Goal: Task Accomplishment & Management: Manage account settings

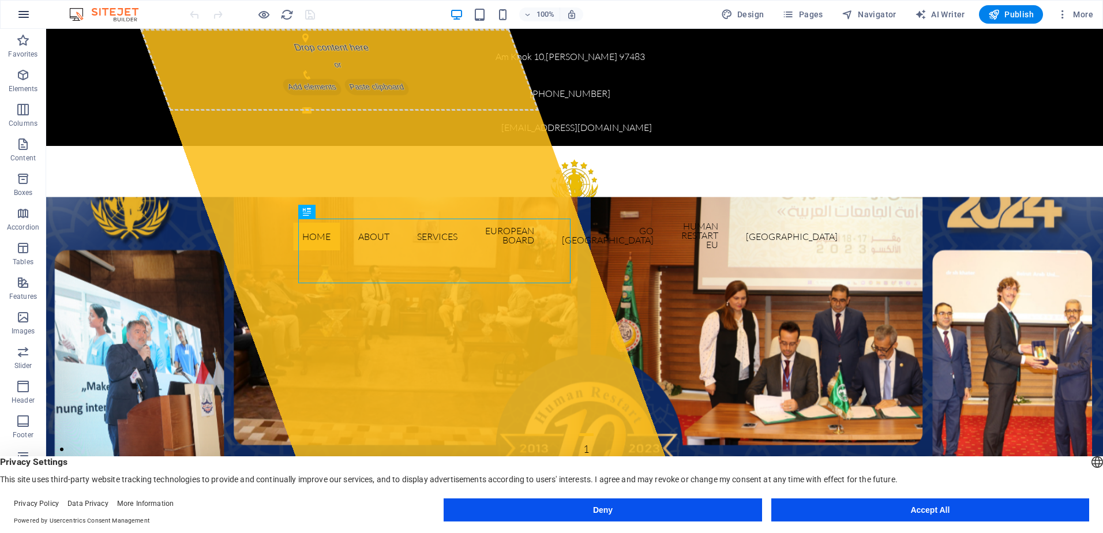
click at [28, 20] on icon "button" at bounding box center [24, 14] width 14 height 14
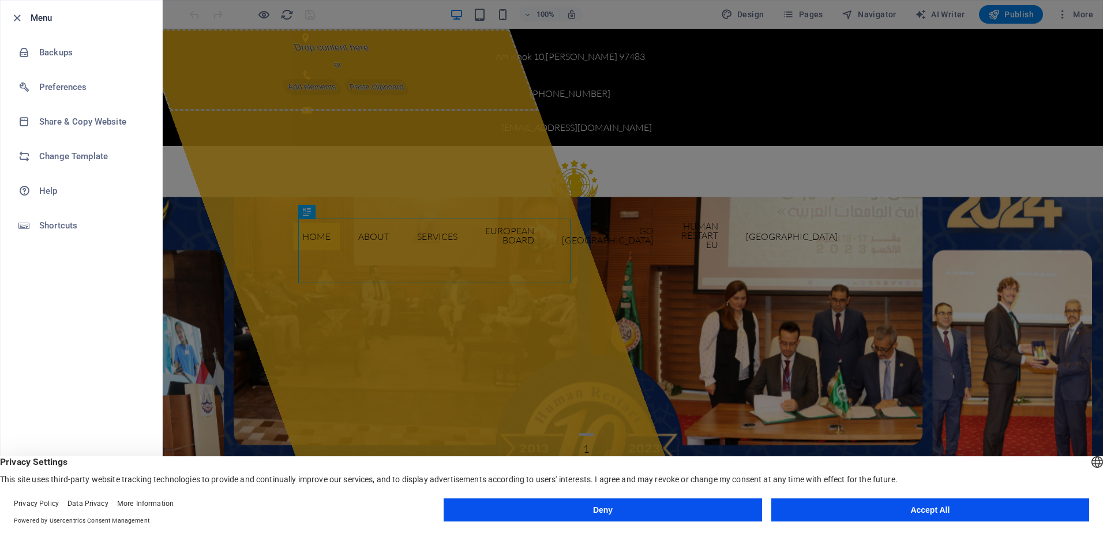
click at [922, 517] on button "Accept All" at bounding box center [930, 509] width 318 height 23
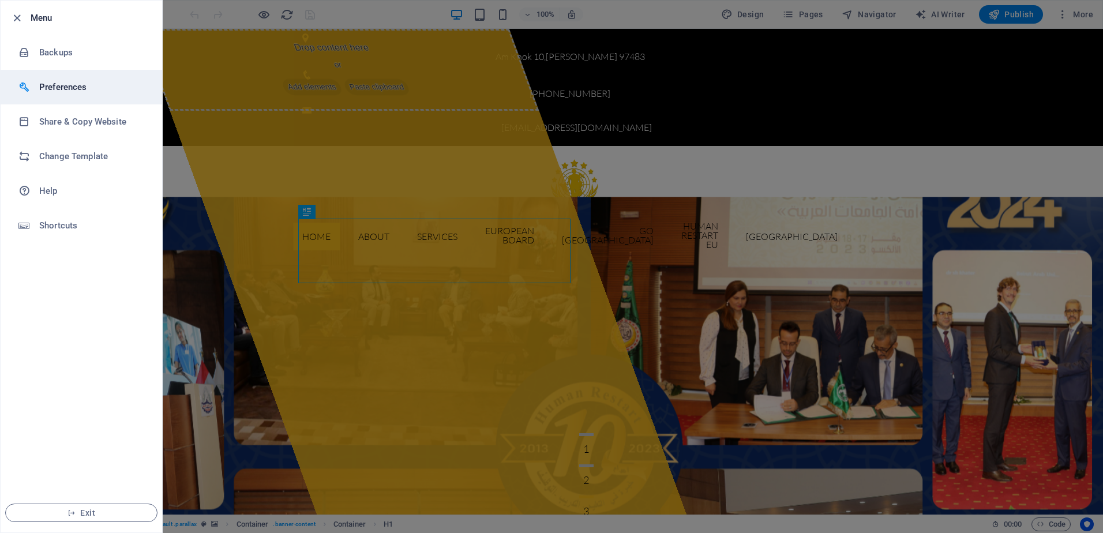
click at [67, 80] on li "Preferences" at bounding box center [82, 87] width 162 height 35
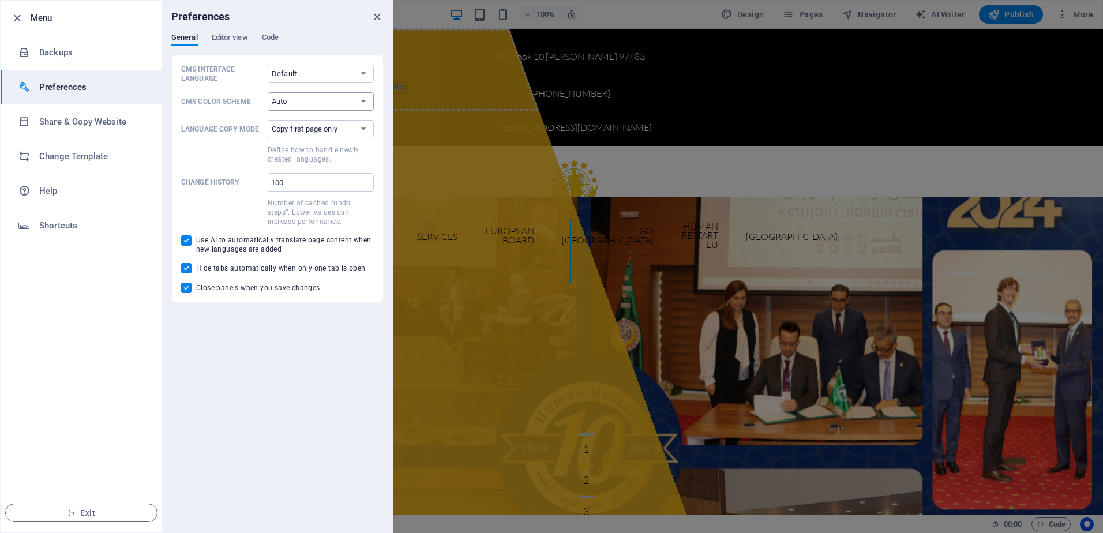
click at [305, 102] on select "Auto Dark Light" at bounding box center [321, 101] width 106 height 18
click at [268, 72] on select "Default Deutsch English Español Français Magyar Italiano Nederlands Polski Port…" at bounding box center [321, 74] width 106 height 18
click at [283, 68] on select "Default Deutsch English Español Français Magyar Italiano Nederlands Polski Port…" at bounding box center [321, 74] width 106 height 18
click at [324, 133] on select "Copy first page only Copy all pages" at bounding box center [321, 129] width 106 height 18
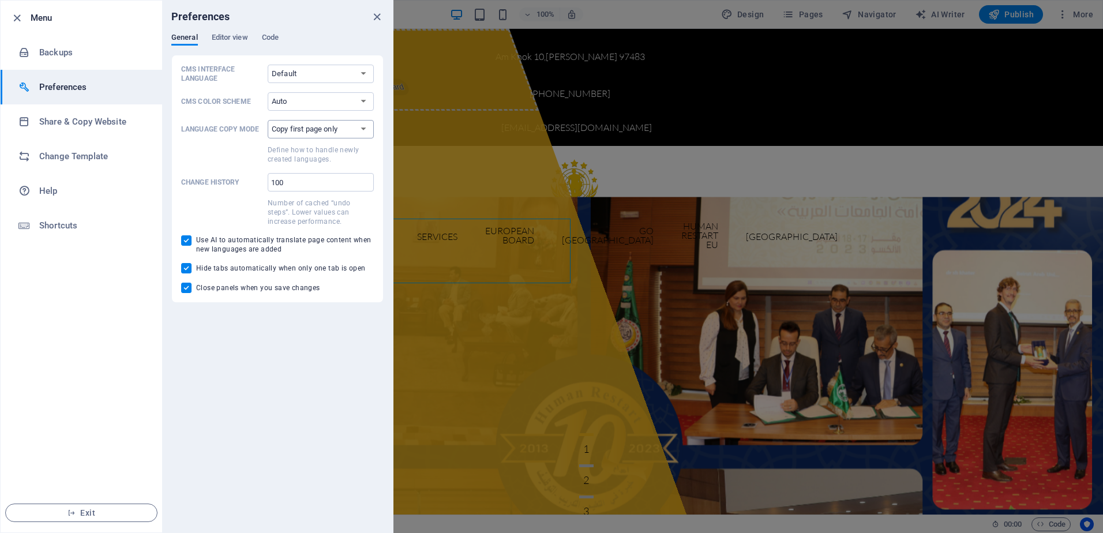
click at [324, 133] on select "Copy first page only Copy all pages" at bounding box center [321, 129] width 106 height 18
click at [224, 42] on span "Editor view" at bounding box center [230, 39] width 36 height 16
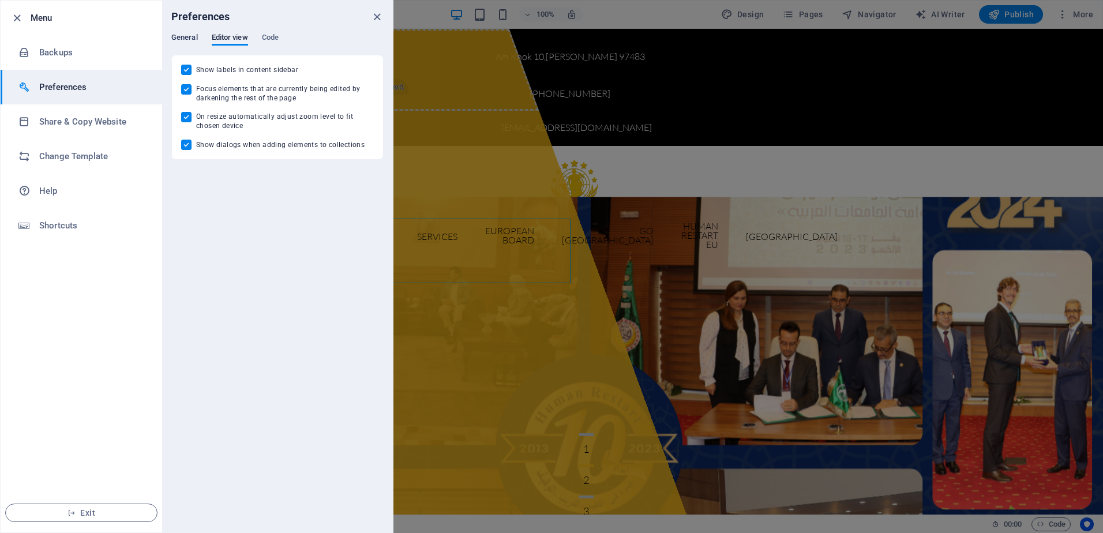
click at [190, 35] on span "General" at bounding box center [184, 39] width 27 height 16
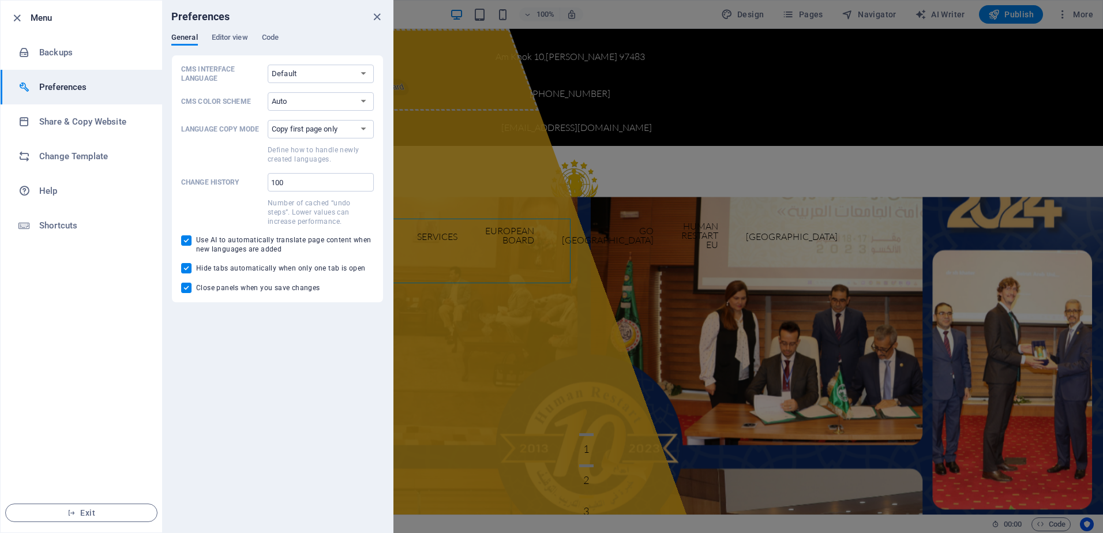
click at [221, 284] on span "Close panels when you save changes" at bounding box center [258, 287] width 124 height 9
click at [196, 284] on input "Close panels when you save changes" at bounding box center [188, 288] width 15 height 10
checkbox input "false"
click at [324, 380] on div "Preferences General Editor view Code CMS Interface Language Default Deutsch Eng…" at bounding box center [277, 267] width 231 height 532
click at [77, 167] on li "Change Template" at bounding box center [82, 156] width 162 height 35
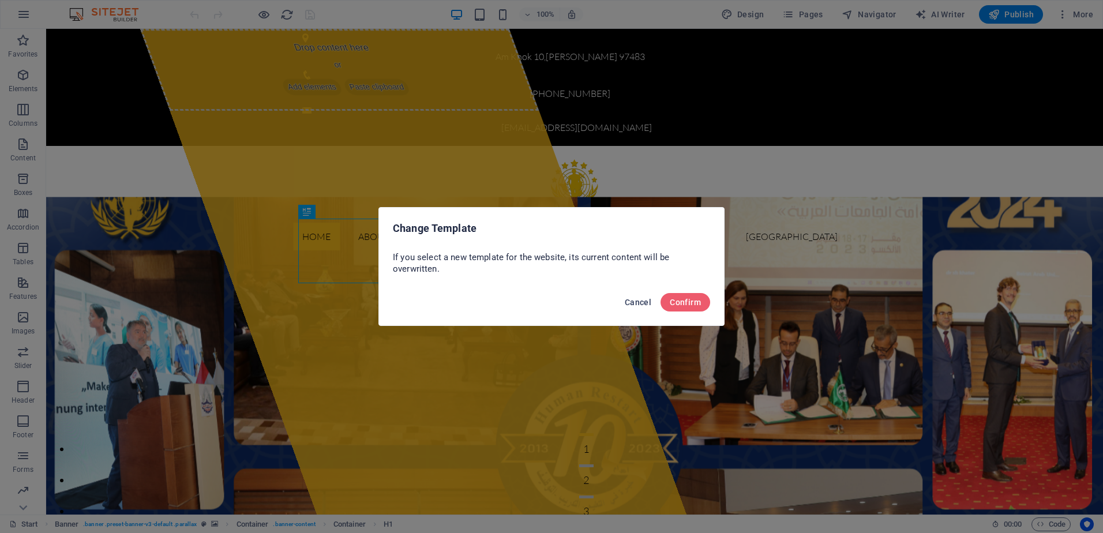
click at [631, 301] on span "Cancel" at bounding box center [638, 302] width 27 height 9
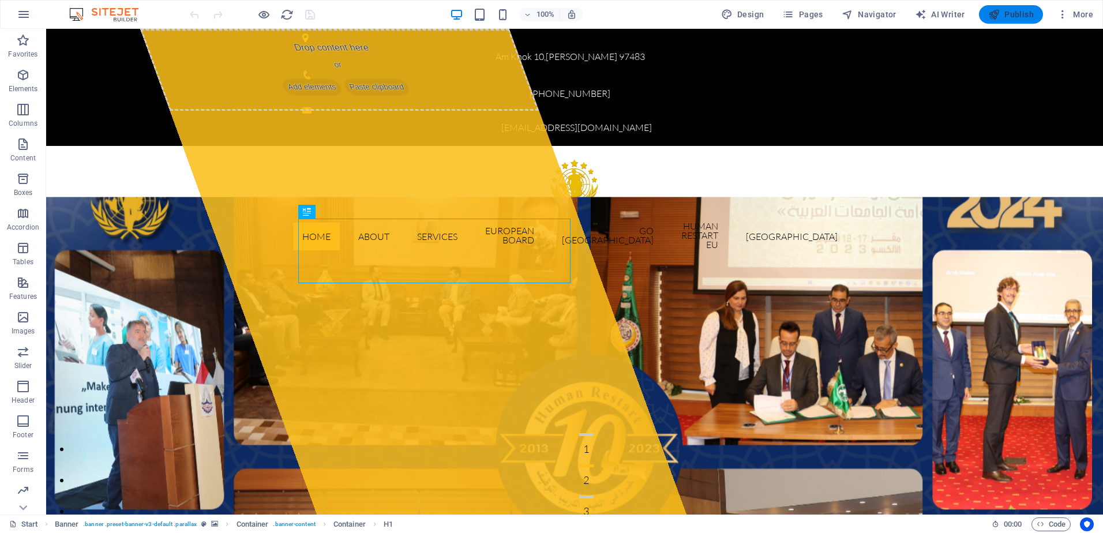
click at [1013, 19] on span "Publish" at bounding box center [1011, 15] width 46 height 12
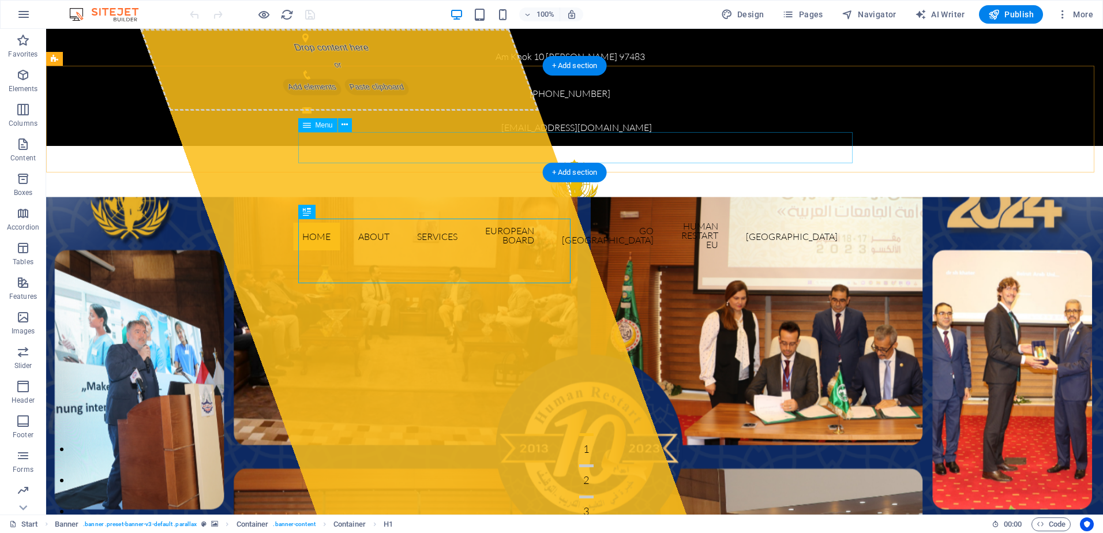
click at [826, 212] on nav "Home About Services European Board Go [GEOGRAPHIC_DATA] Human Restart Eu [GEOGR…" at bounding box center [574, 235] width 545 height 47
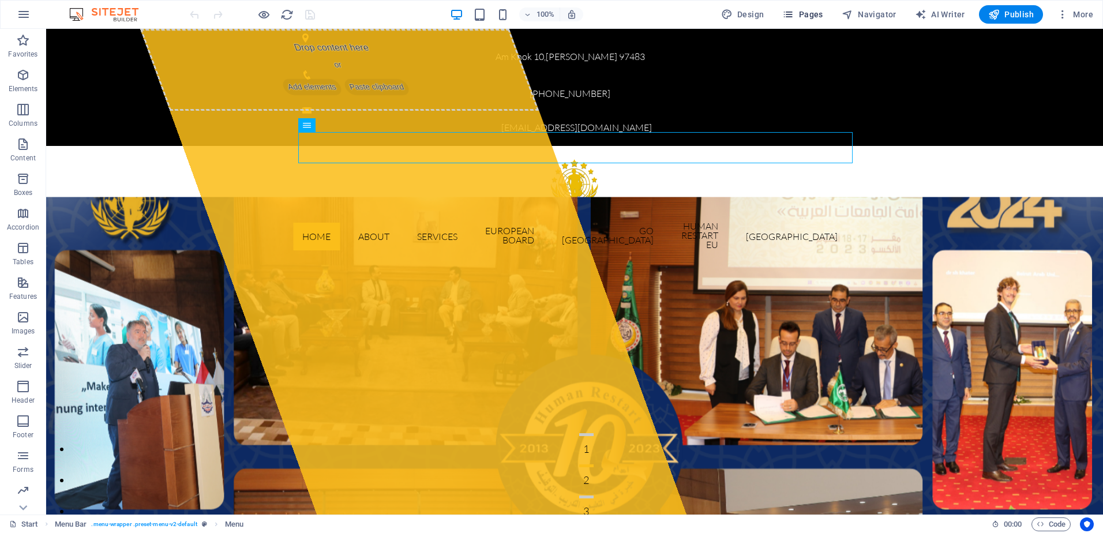
click at [811, 17] on span "Pages" at bounding box center [802, 15] width 40 height 12
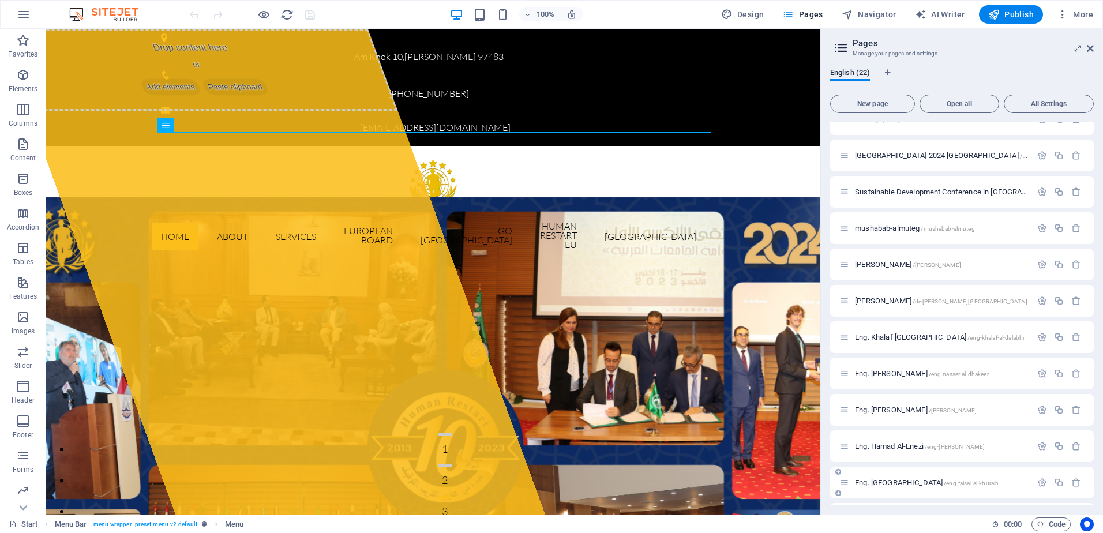
scroll to position [70, 0]
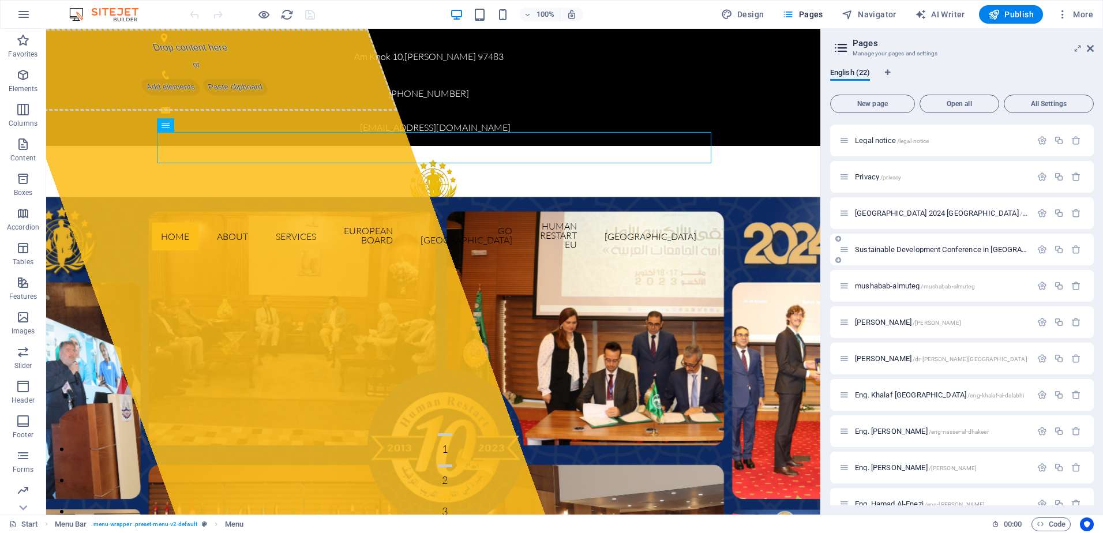
click at [892, 244] on div "Sustainable Development Conference in [GEOGRAPHIC_DATA][PERSON_NAME] /sustainab…" at bounding box center [935, 249] width 192 height 13
click at [890, 254] on div "Sustainable Development Conference in [GEOGRAPHIC_DATA][PERSON_NAME] /sustainab…" at bounding box center [935, 249] width 192 height 13
click at [842, 249] on icon at bounding box center [844, 250] width 10 height 10
click at [886, 249] on span "Sustainable Development Conference in [GEOGRAPHIC_DATA][PERSON_NAME] /sustainab…" at bounding box center [1085, 249] width 460 height 9
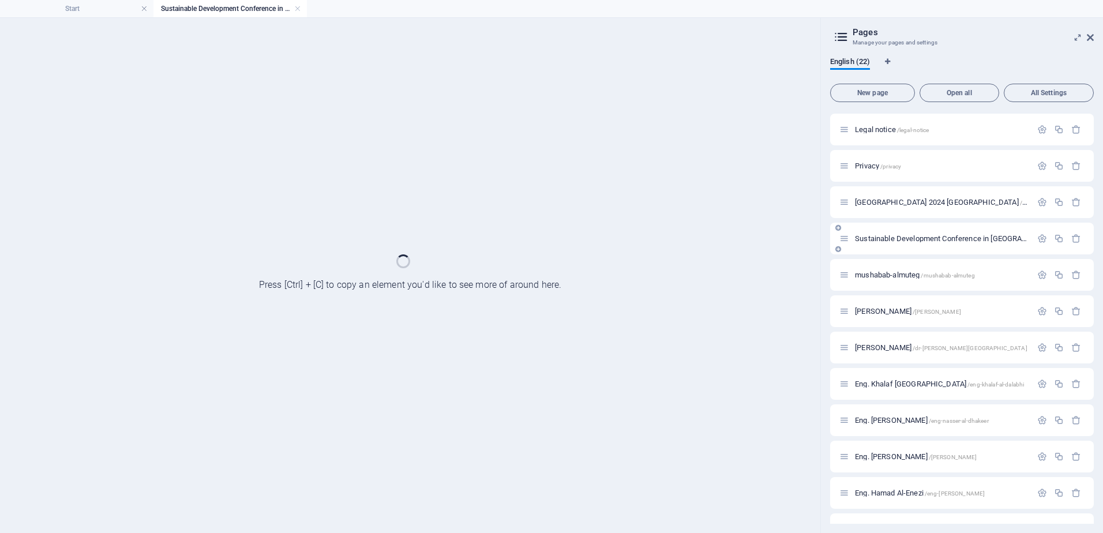
click at [886, 249] on div "Sustainable Development Conference in [GEOGRAPHIC_DATA][PERSON_NAME] /sustainab…" at bounding box center [962, 239] width 264 height 32
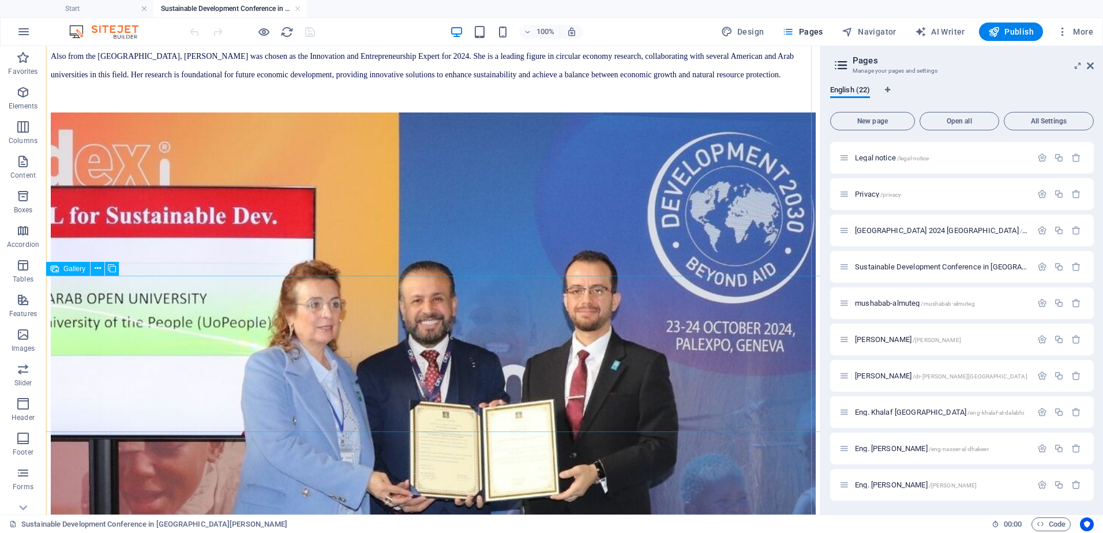
scroll to position [5942, 0]
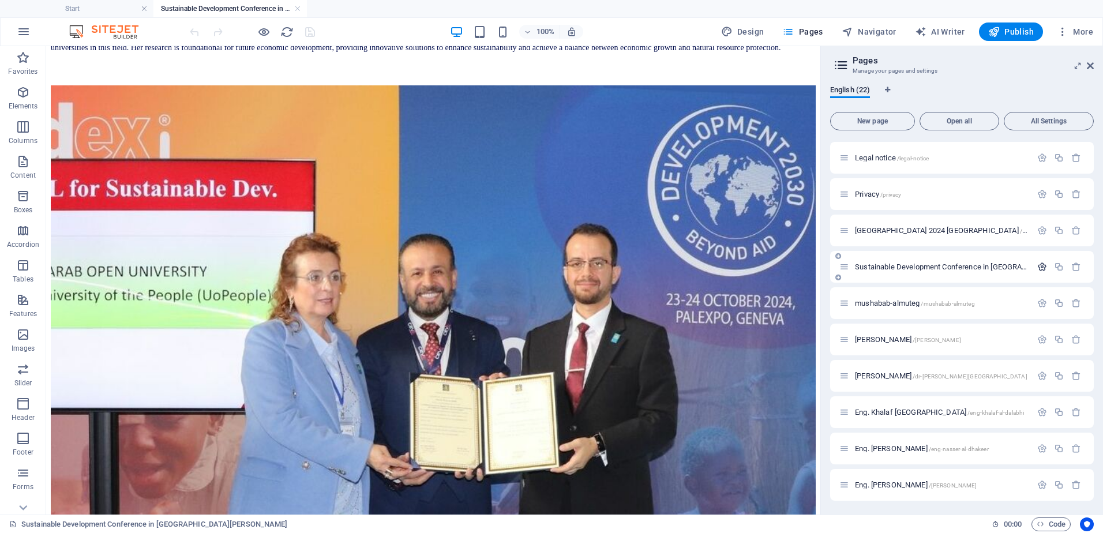
click at [1040, 271] on icon "button" at bounding box center [1042, 267] width 10 height 10
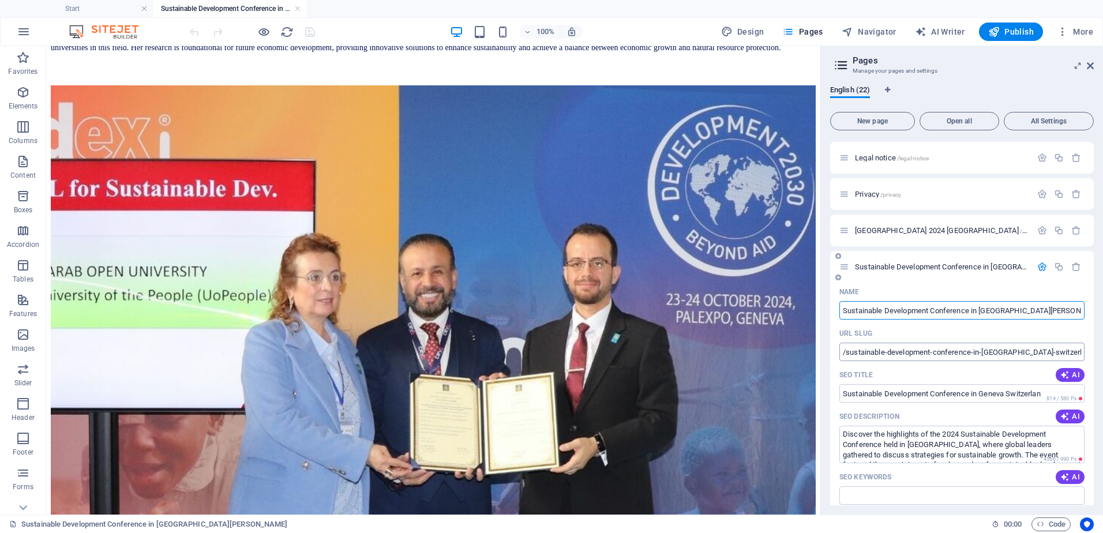
click at [918, 356] on input "/sustainable-development-conference-in-[GEOGRAPHIC_DATA]-switzerlan" at bounding box center [961, 352] width 245 height 18
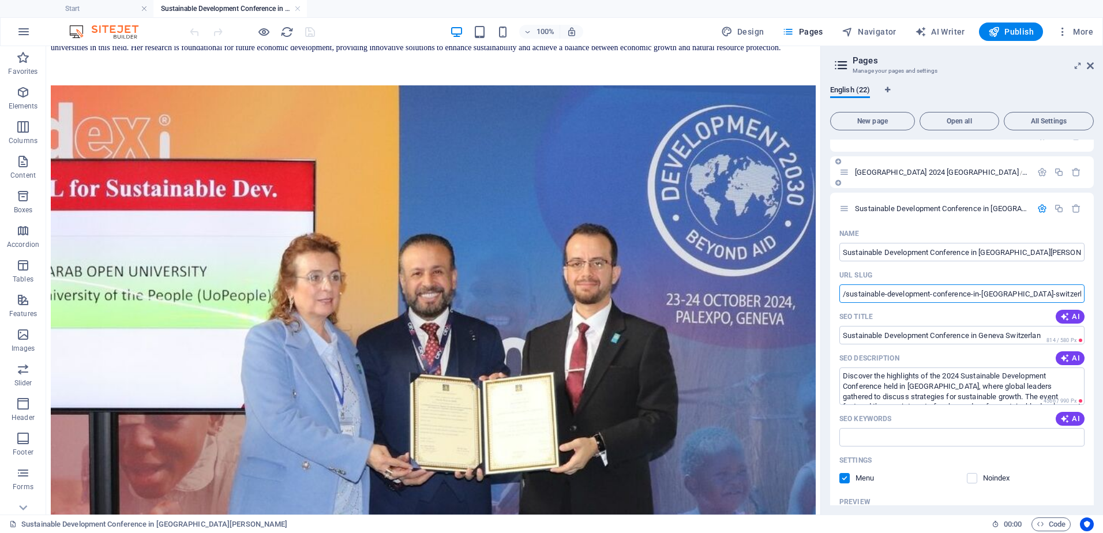
scroll to position [0, 0]
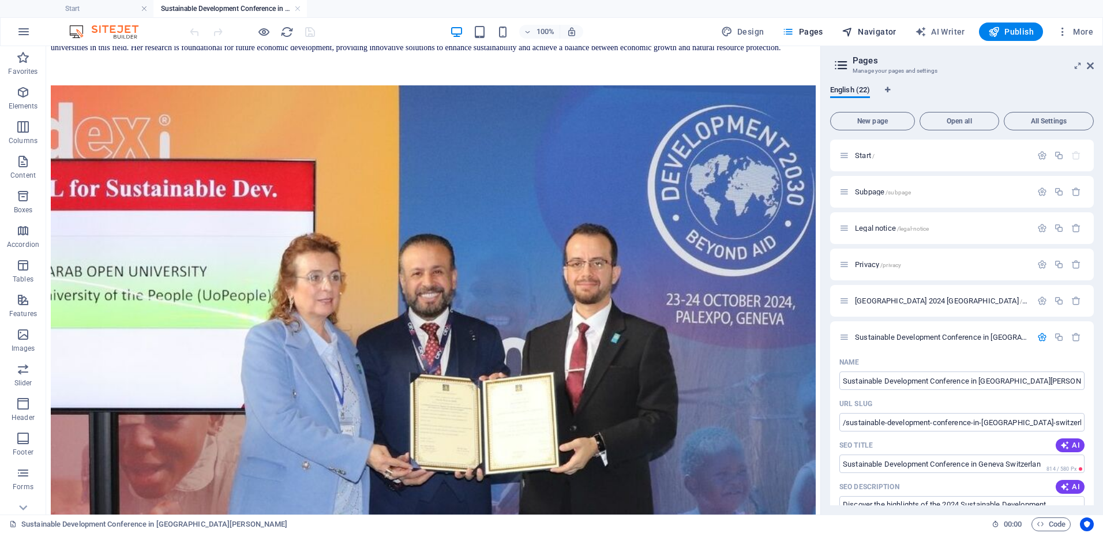
click at [853, 27] on icon "button" at bounding box center [848, 32] width 12 height 12
select select "16939353-en"
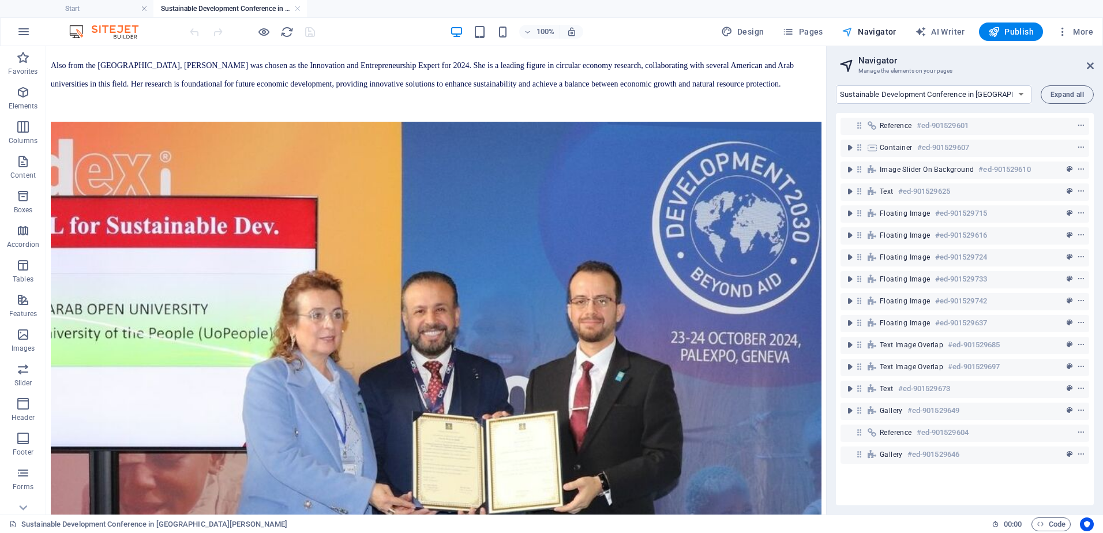
scroll to position [5945, 0]
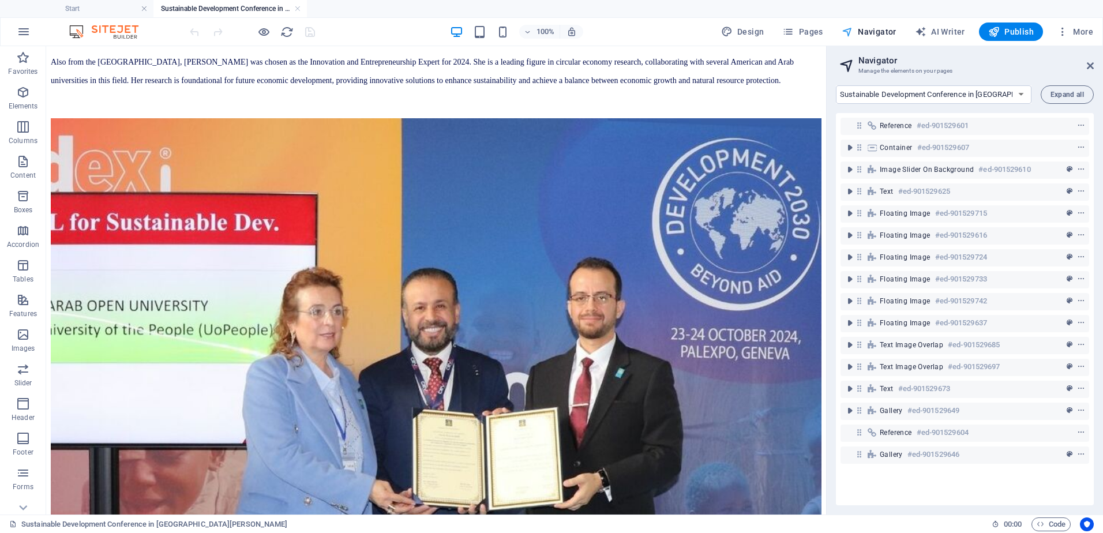
click at [853, 27] on icon "button" at bounding box center [848, 32] width 12 height 12
click at [801, 31] on span "Pages" at bounding box center [802, 32] width 40 height 12
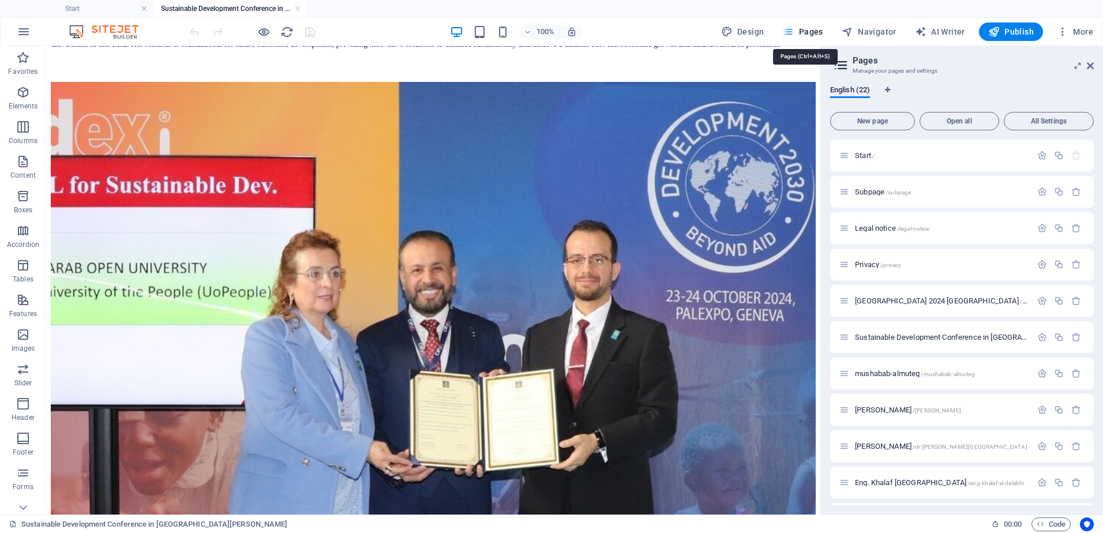
scroll to position [5942, 0]
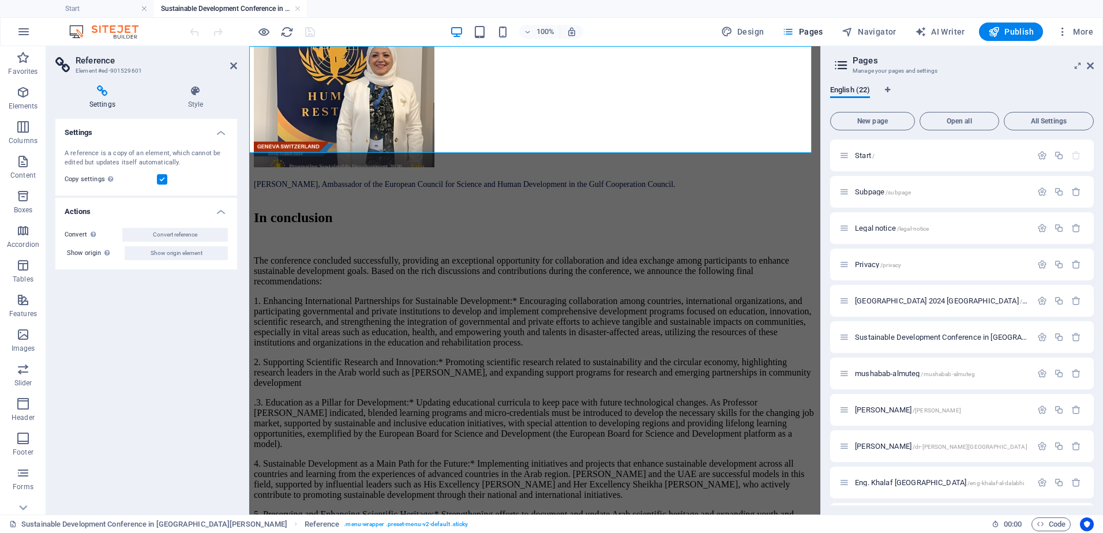
scroll to position [5820, 0]
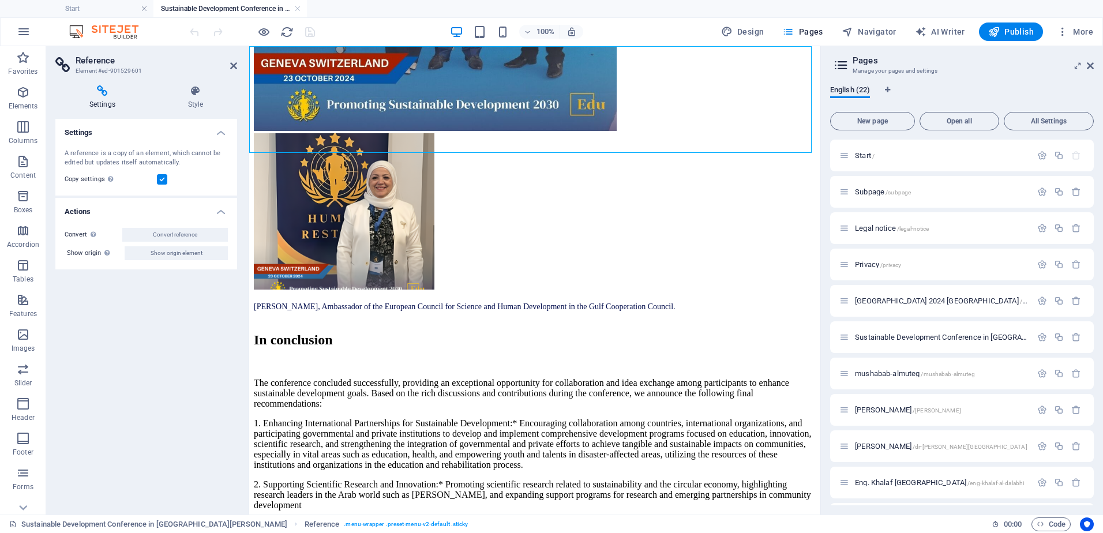
click at [1051, 119] on span "All Settings" at bounding box center [1049, 121] width 80 height 7
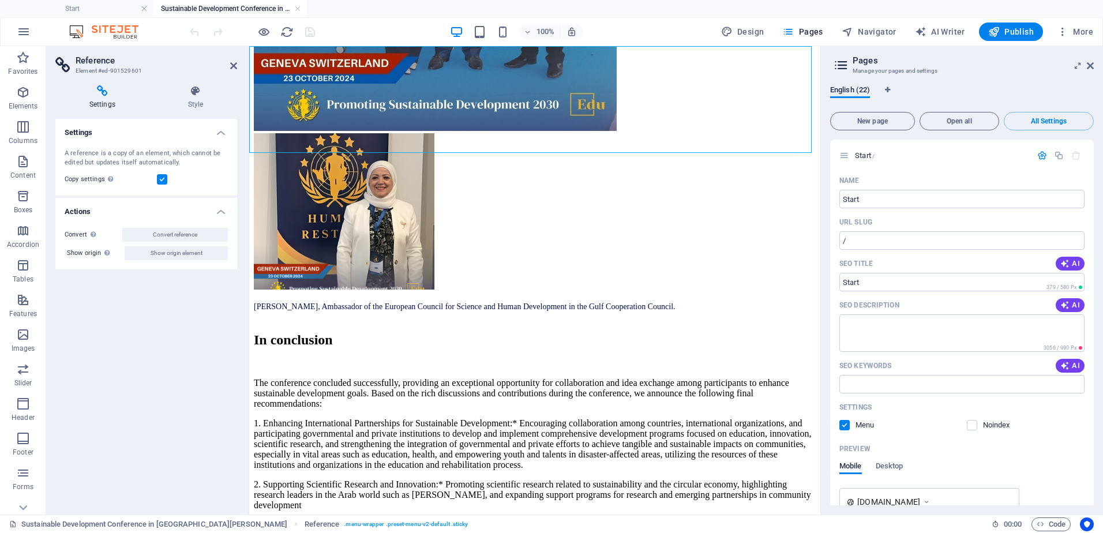
scroll to position [10877, 0]
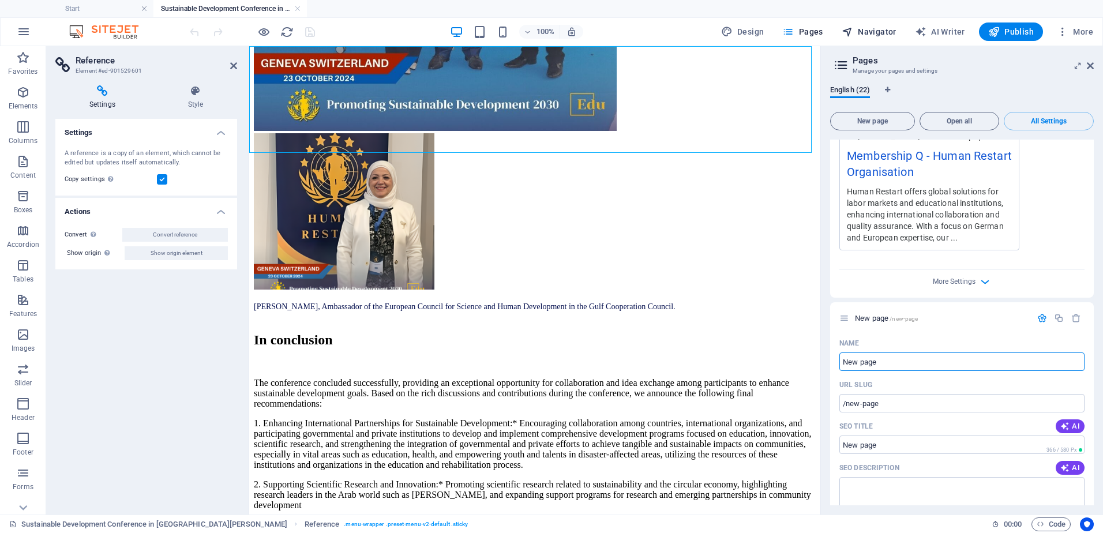
click at [881, 34] on span "Navigator" at bounding box center [869, 32] width 55 height 12
select select "16939353-en"
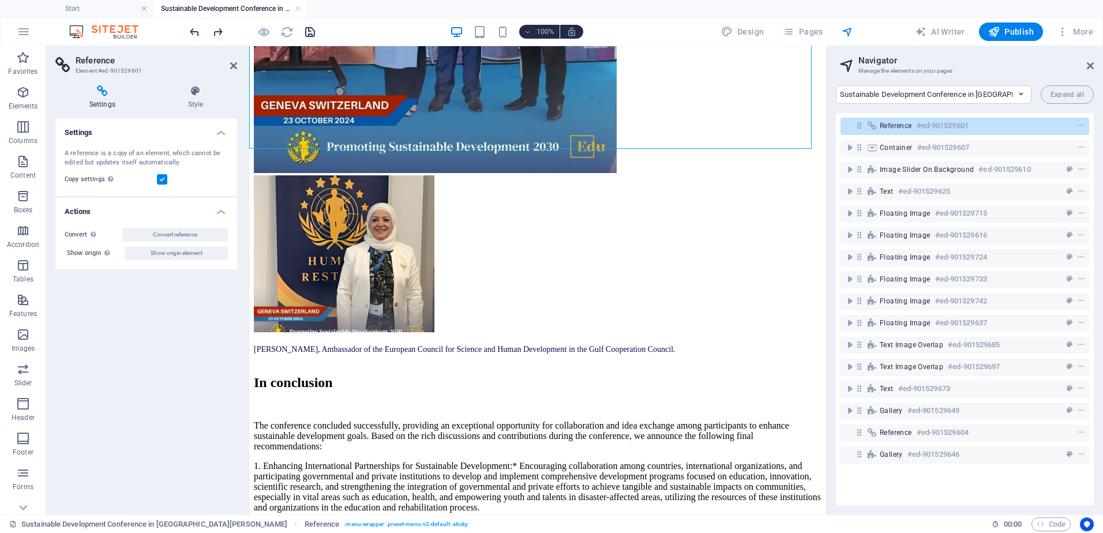
scroll to position [5824, 0]
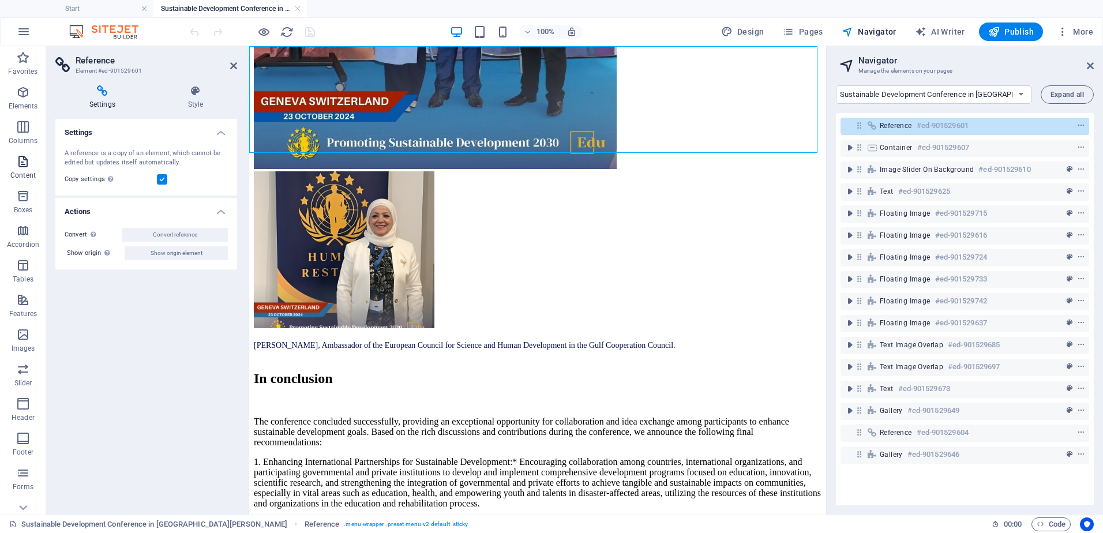
click at [14, 166] on span "Content" at bounding box center [23, 169] width 46 height 28
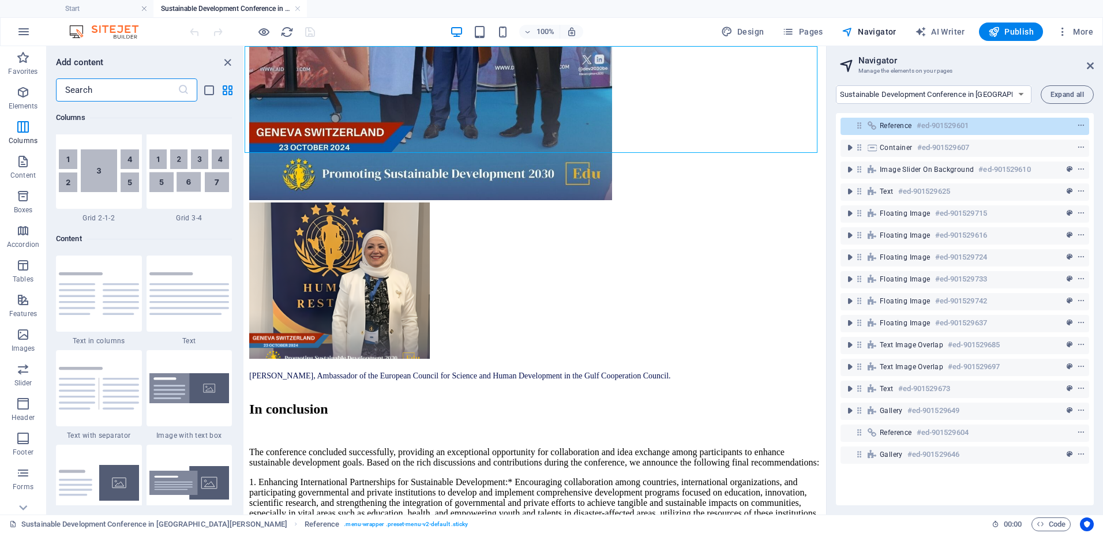
scroll to position [1788, 0]
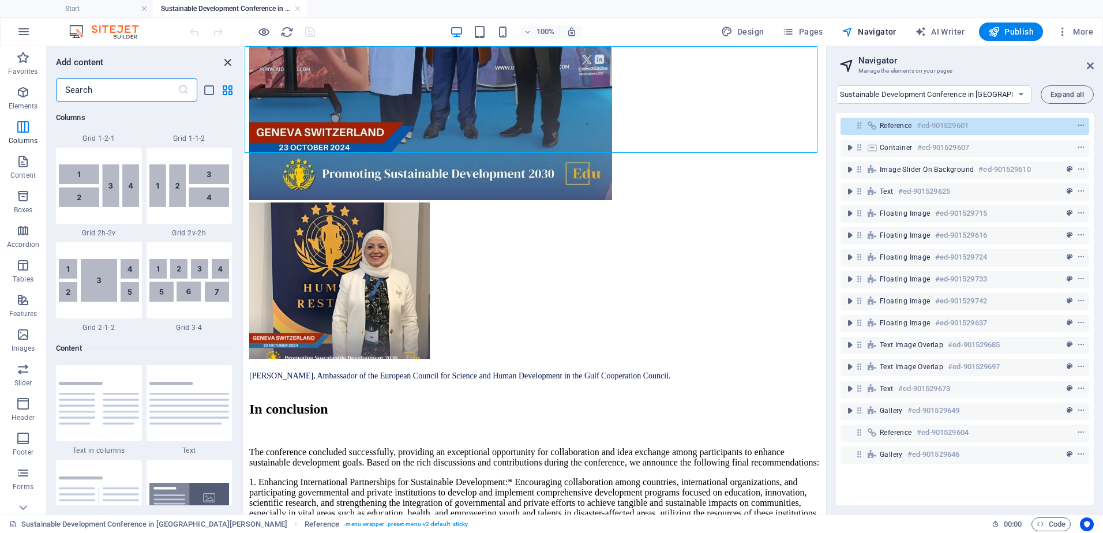
drag, startPoint x: 226, startPoint y: 57, endPoint x: 187, endPoint y: 23, distance: 51.1
click at [226, 57] on icon "close panel" at bounding box center [227, 62] width 13 height 13
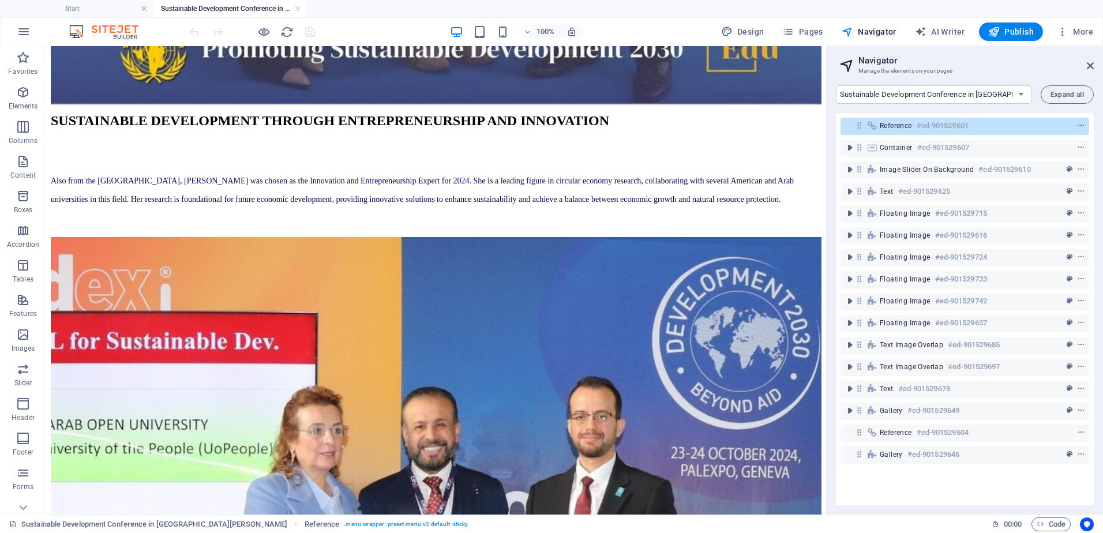
scroll to position [5945, 0]
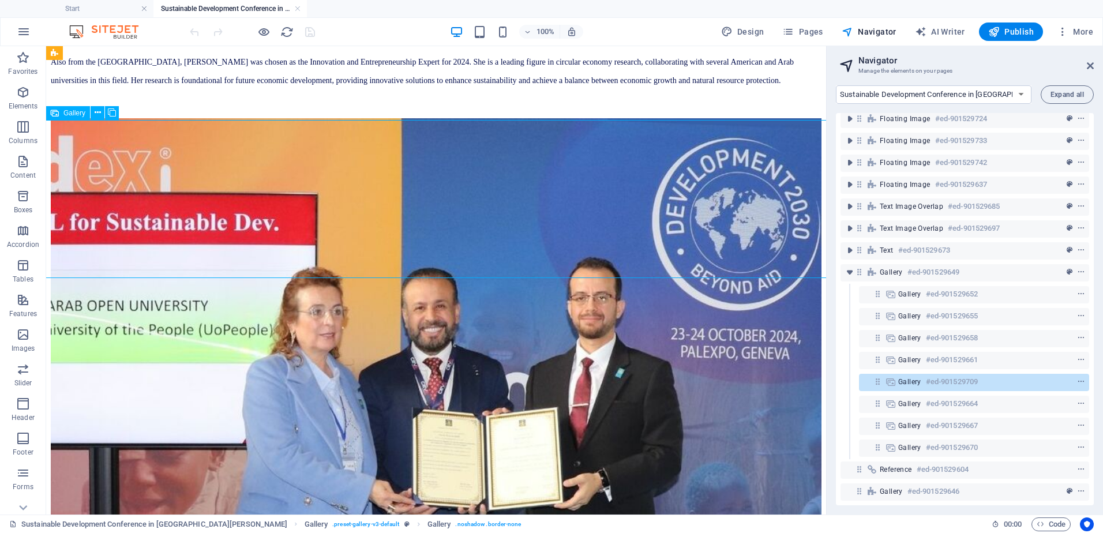
scroll to position [147, 0]
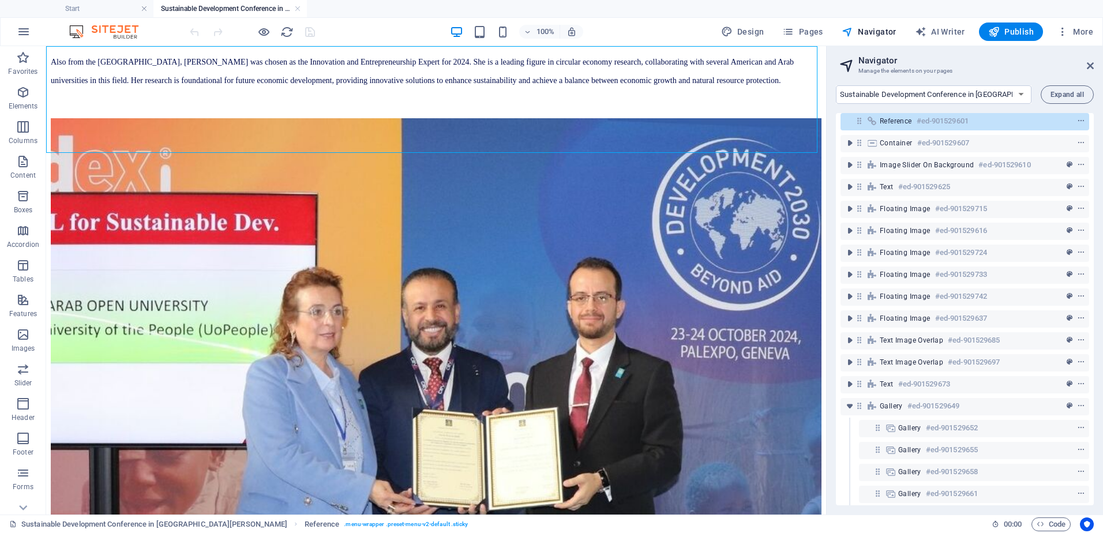
scroll to position [0, 0]
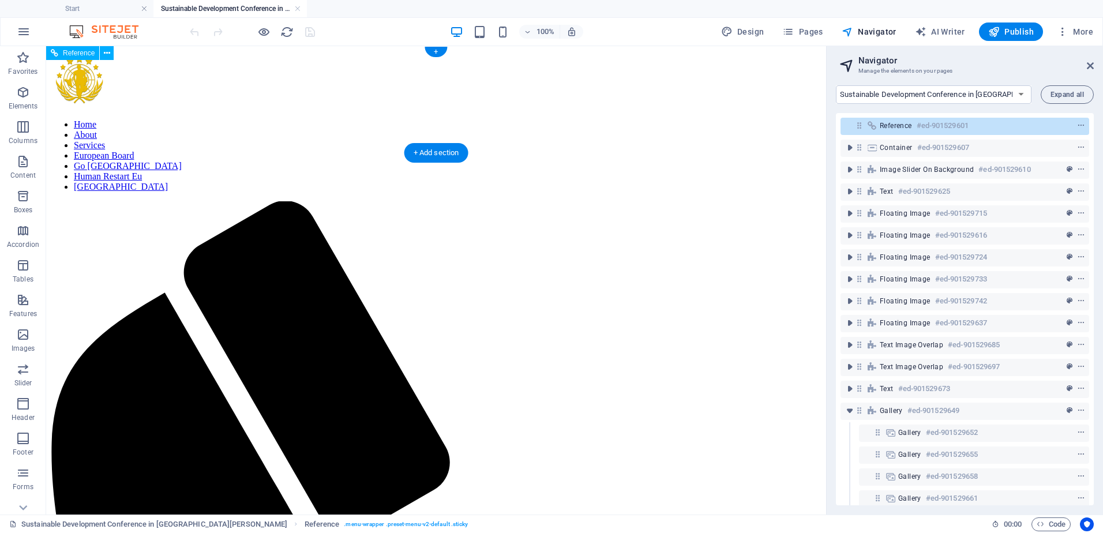
click at [178, 121] on nav "Home About Services European Board Go [GEOGRAPHIC_DATA] Human Restart Eu [GEOGR…" at bounding box center [436, 155] width 771 height 73
click at [622, 125] on nav "Home About Services European Board Go [GEOGRAPHIC_DATA] Human Restart Eu [GEOGR…" at bounding box center [436, 155] width 771 height 73
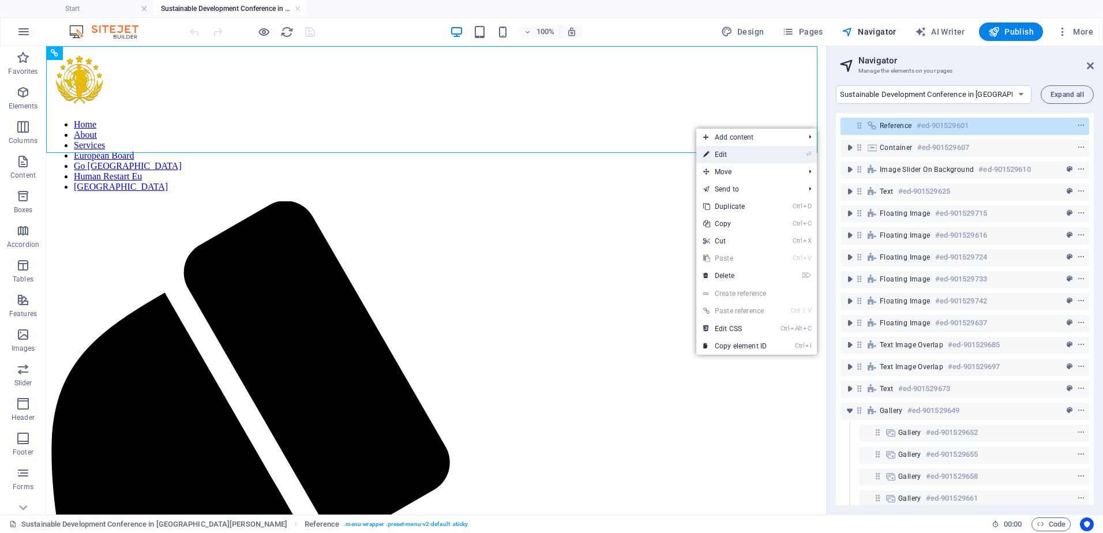
click at [731, 153] on link "⏎ Edit" at bounding box center [734, 154] width 77 height 17
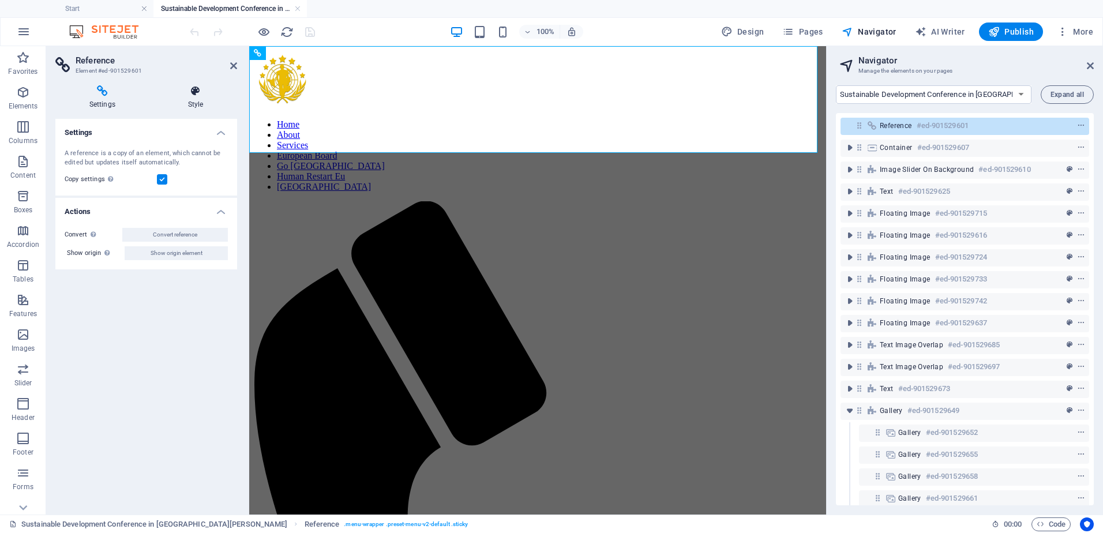
click at [189, 97] on h4 "Style" at bounding box center [195, 97] width 83 height 24
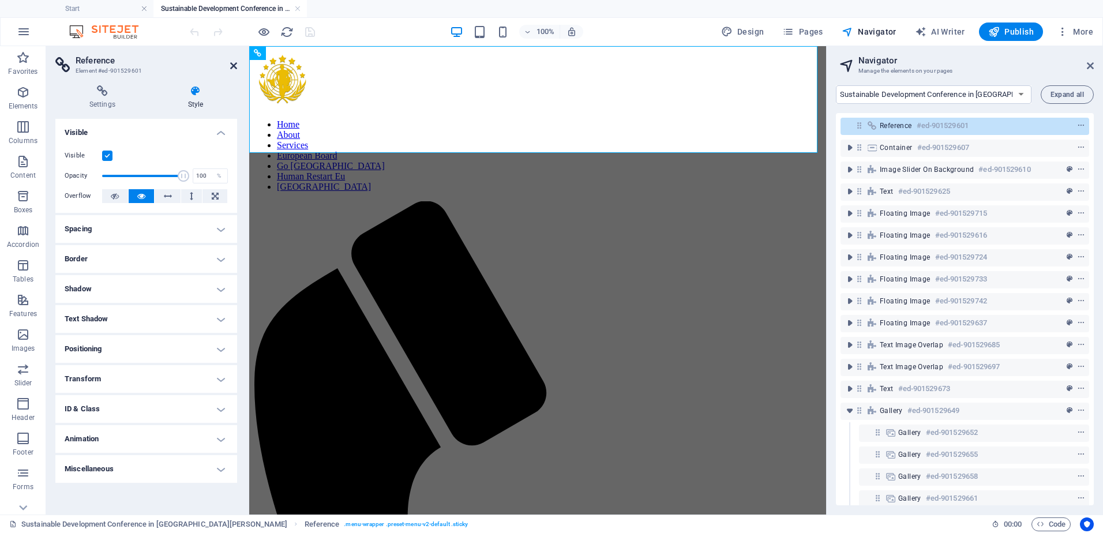
drag, startPoint x: 231, startPoint y: 66, endPoint x: 207, endPoint y: 9, distance: 62.6
click at [231, 66] on icon at bounding box center [233, 65] width 7 height 9
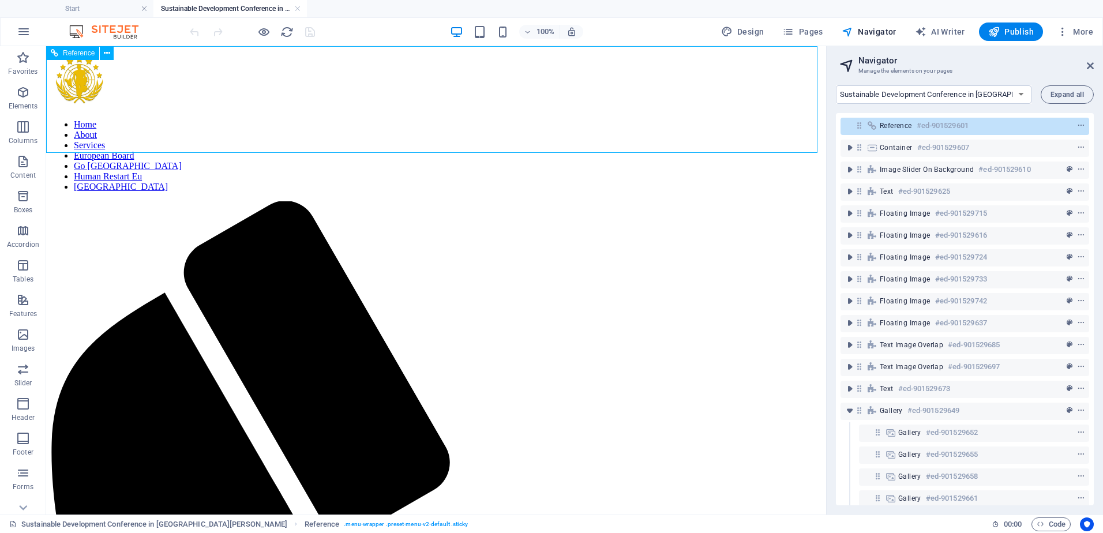
click at [84, 52] on span "Reference" at bounding box center [79, 53] width 32 height 7
click at [108, 58] on icon at bounding box center [107, 53] width 6 height 12
click at [179, 130] on nav "Home About Services European Board Go [GEOGRAPHIC_DATA] Human Restart Eu [GEOGR…" at bounding box center [436, 155] width 771 height 73
click at [804, 28] on span "Pages" at bounding box center [802, 32] width 40 height 12
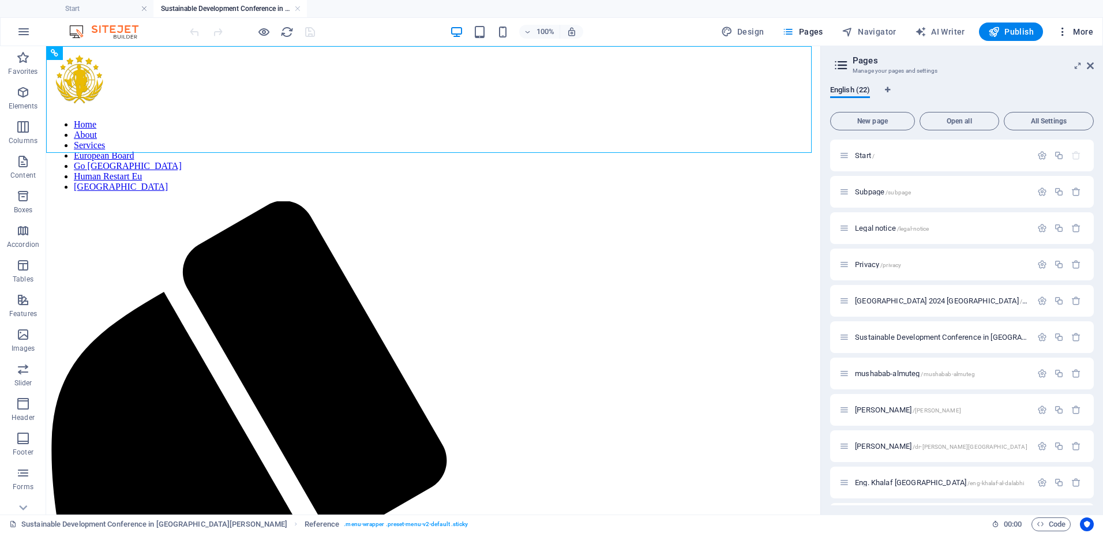
click at [1059, 28] on icon "button" at bounding box center [1063, 32] width 12 height 12
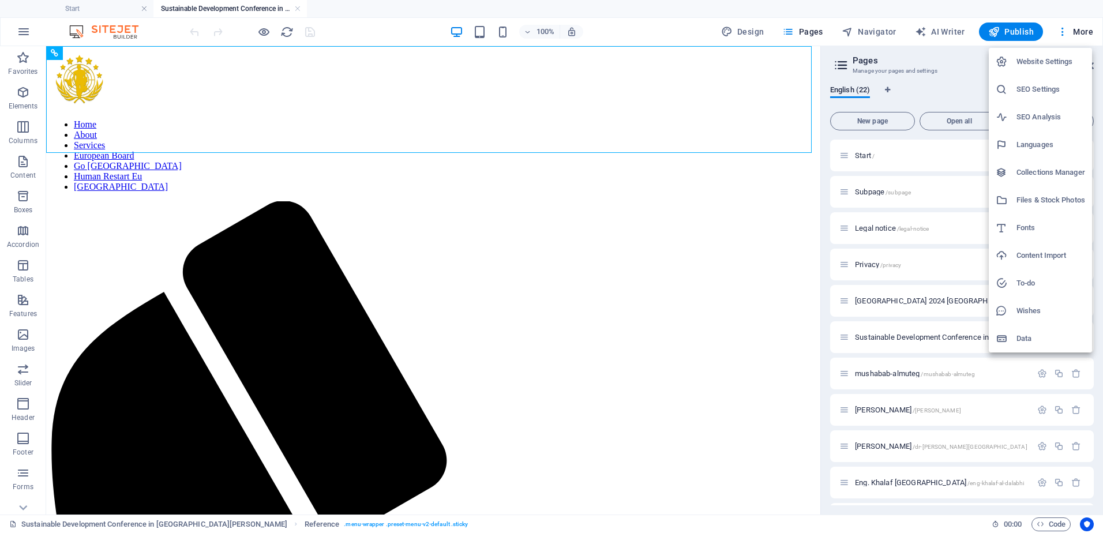
click at [939, 29] on div at bounding box center [551, 266] width 1103 height 533
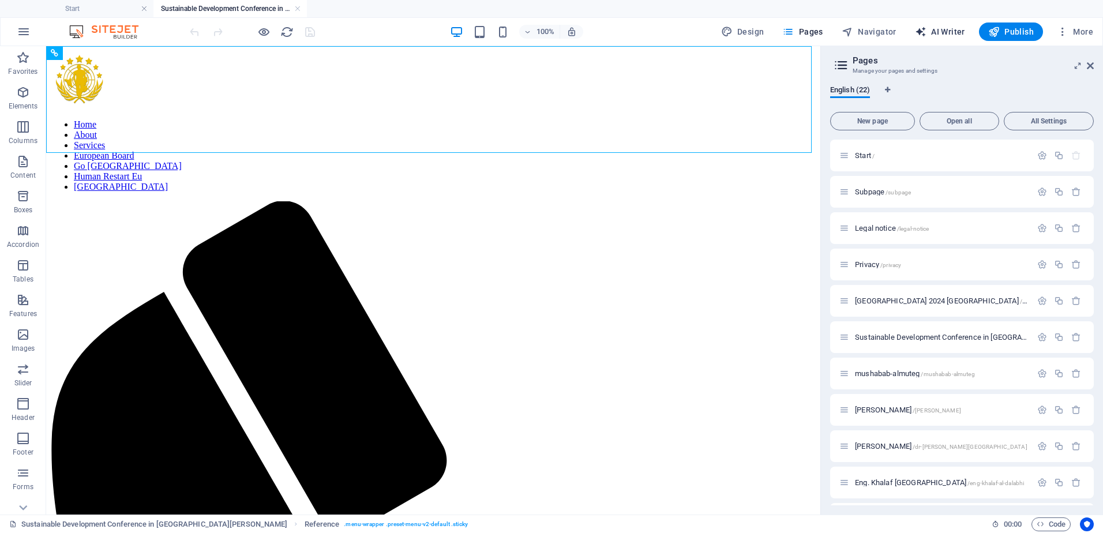
click at [940, 31] on span "AI Writer" at bounding box center [940, 32] width 50 height 12
select select "English"
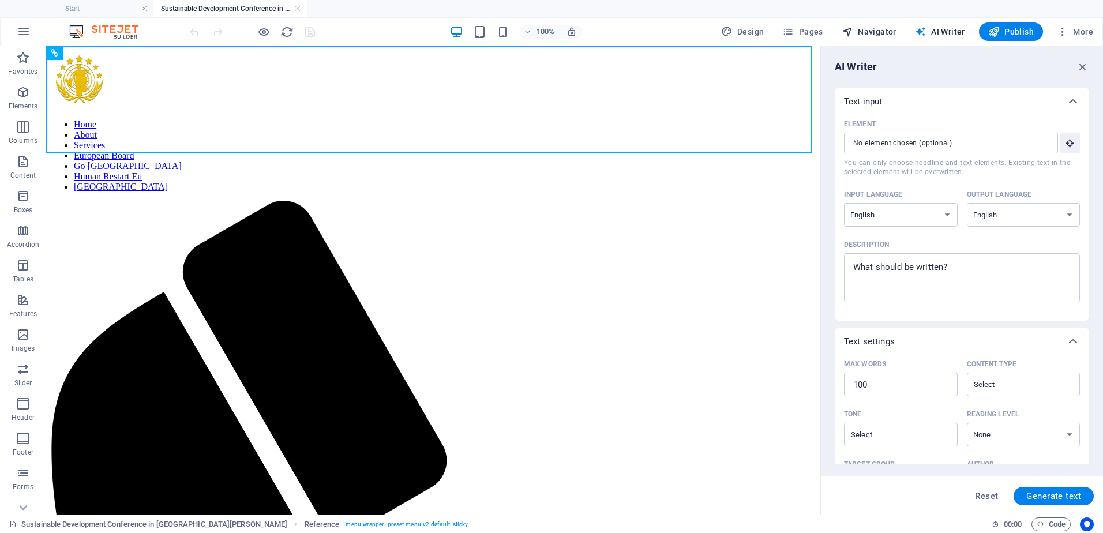
click at [883, 29] on span "Navigator" at bounding box center [869, 32] width 55 height 12
select select "16939353-en"
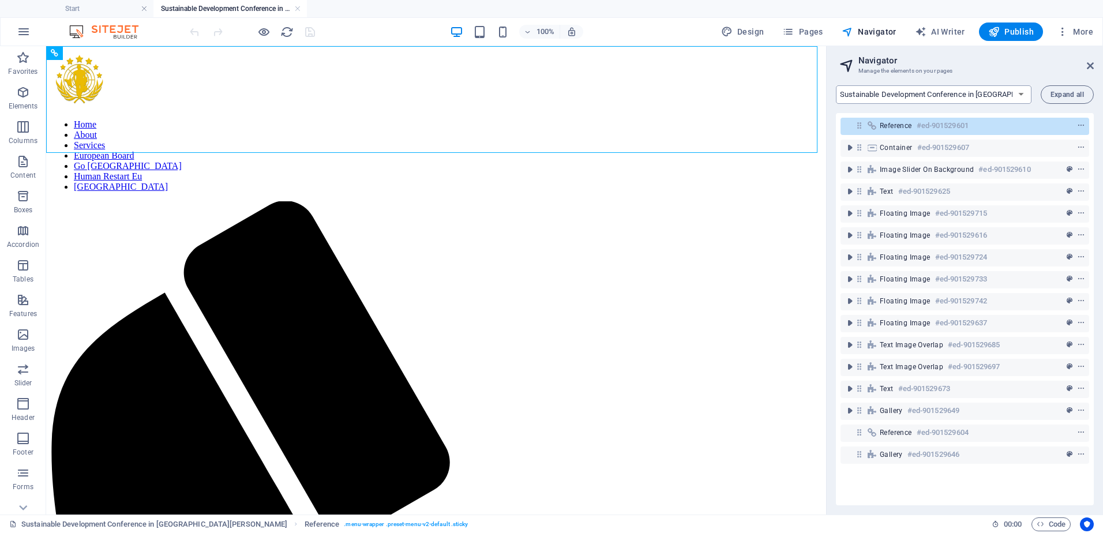
click at [958, 91] on select "Start Subpage Legal notice Privacy [GEOGRAPHIC_DATA] 2024 [GEOGRAPHIC_DATA] Sus…" at bounding box center [934, 94] width 196 height 18
click at [823, 35] on span "Pages" at bounding box center [802, 32] width 40 height 12
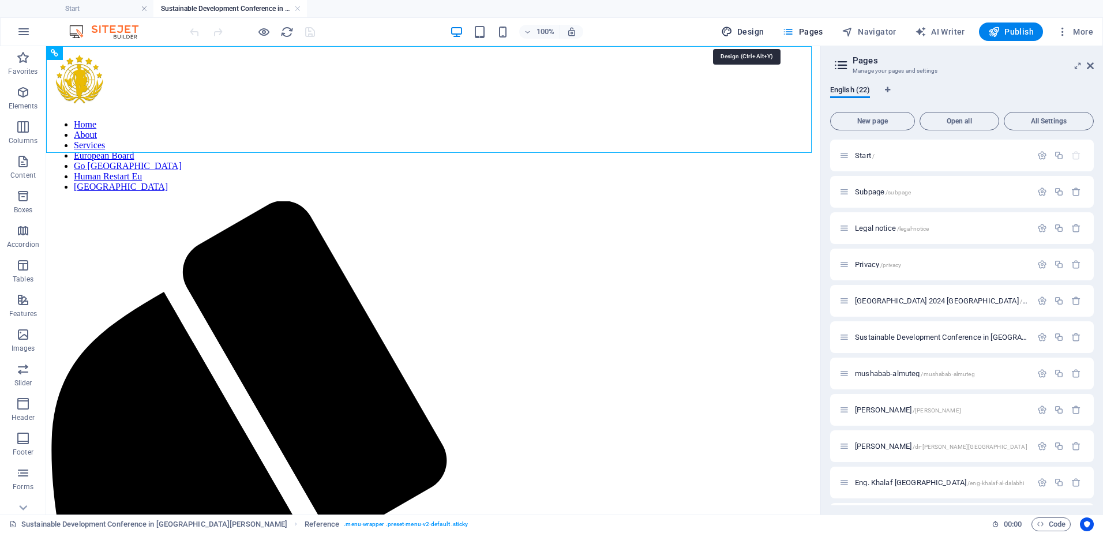
click at [725, 38] on button "Design" at bounding box center [742, 31] width 52 height 18
select select "px"
select select "300"
select select "px"
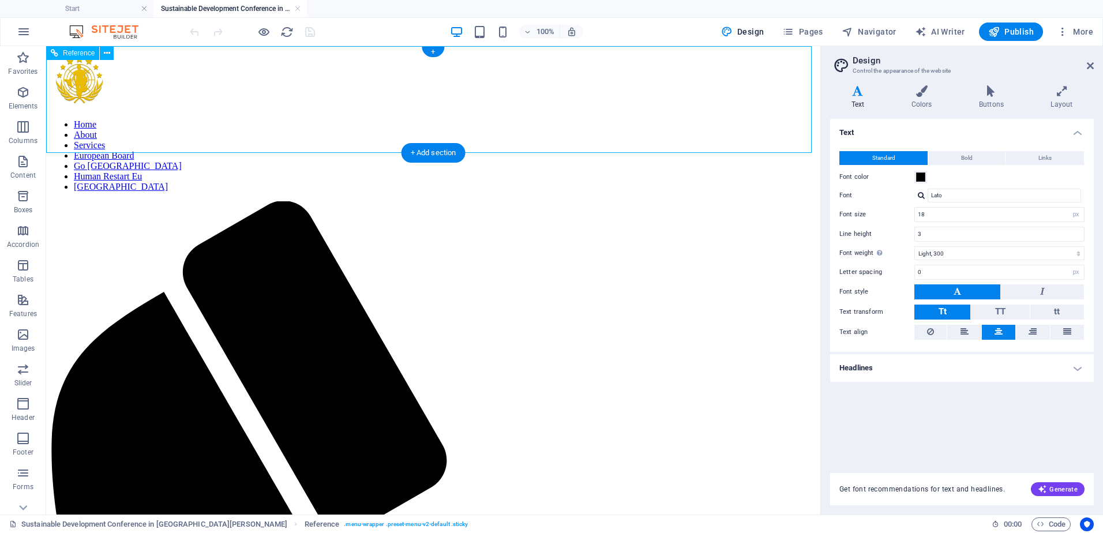
click at [295, 121] on nav "Home About Services European Board Go [GEOGRAPHIC_DATA] Human Restart Eu [GEOGR…" at bounding box center [433, 155] width 765 height 73
click at [678, 130] on nav "Home About Services European Board Go [GEOGRAPHIC_DATA] Human Restart Eu [GEOGR…" at bounding box center [433, 155] width 765 height 73
click at [494, 133] on nav "Home About Services European Board Go [GEOGRAPHIC_DATA] Human Restart Eu [GEOGR…" at bounding box center [433, 155] width 765 height 73
click at [603, 119] on nav "Home About Services European Board Go [GEOGRAPHIC_DATA] Human Restart Eu [GEOGR…" at bounding box center [433, 155] width 765 height 73
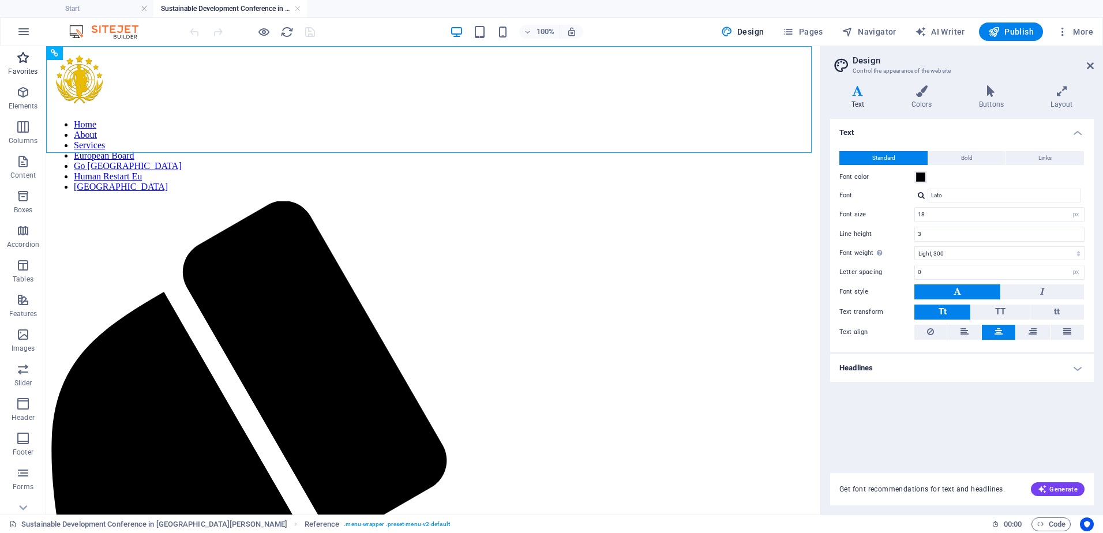
click at [30, 52] on icon "button" at bounding box center [23, 58] width 14 height 14
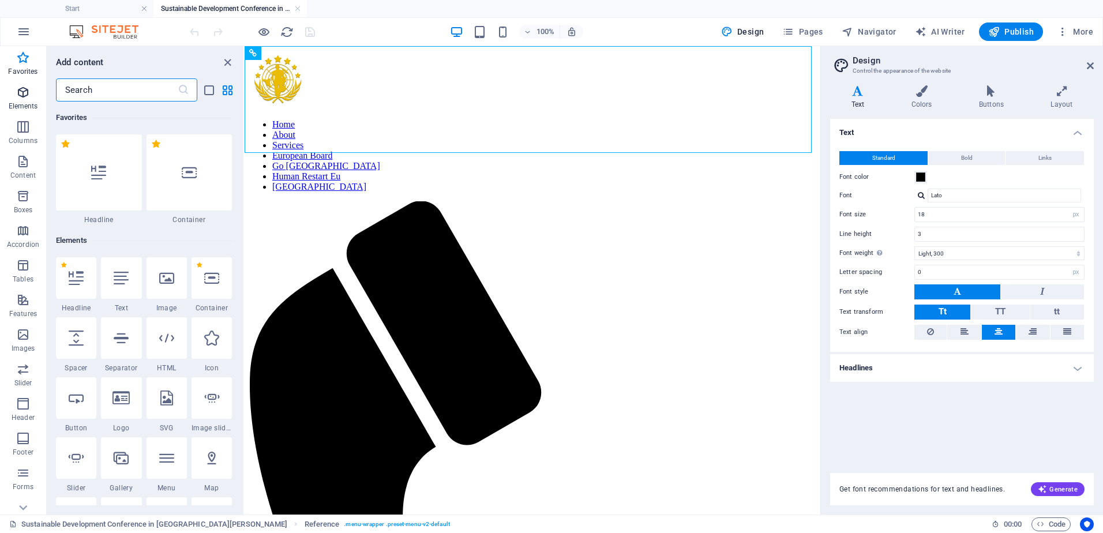
click at [15, 100] on span "Elements" at bounding box center [23, 99] width 46 height 28
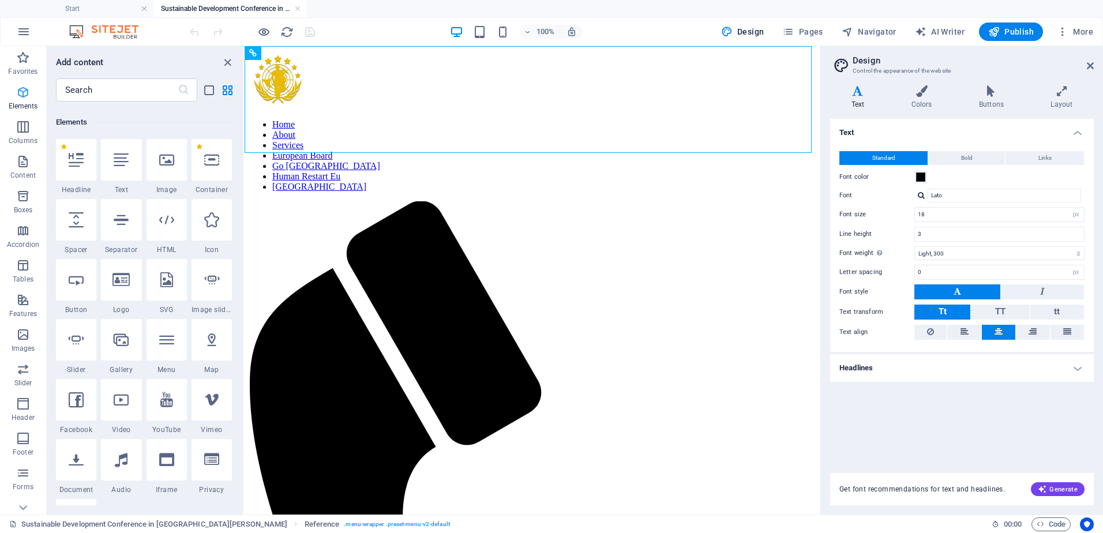
scroll to position [123, 0]
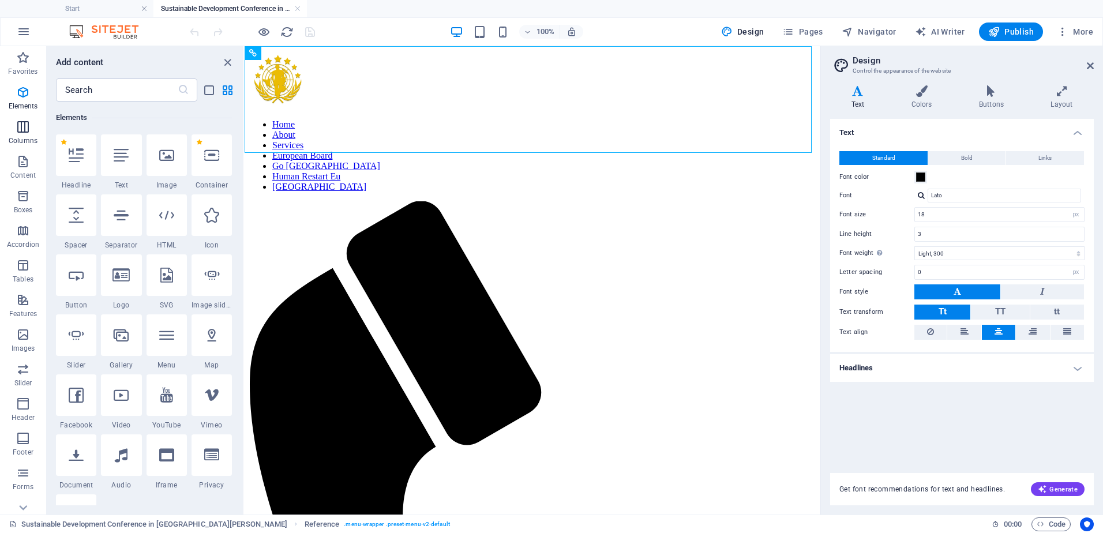
click at [28, 129] on icon "button" at bounding box center [23, 127] width 14 height 14
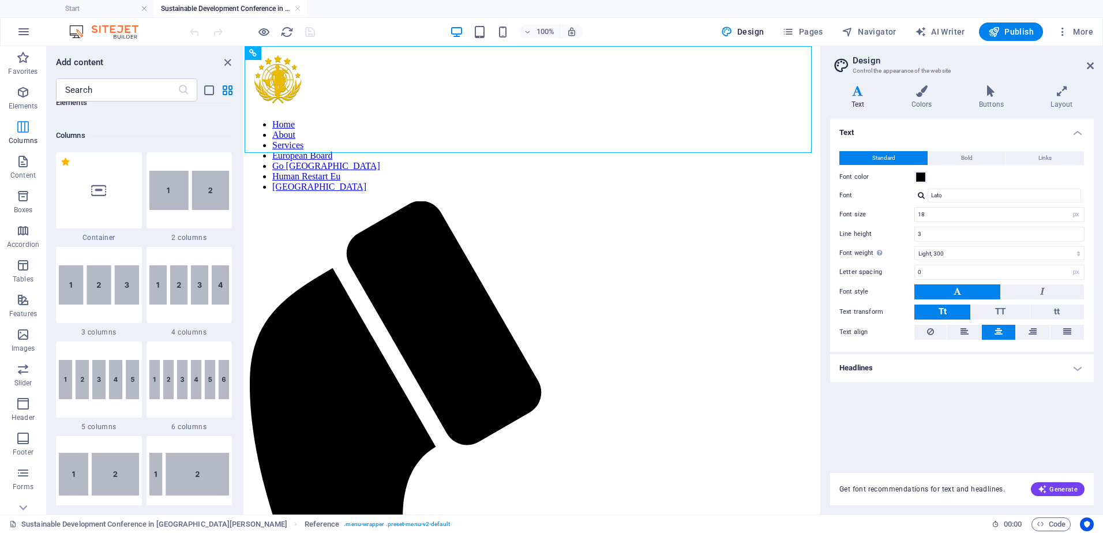
scroll to position [571, 0]
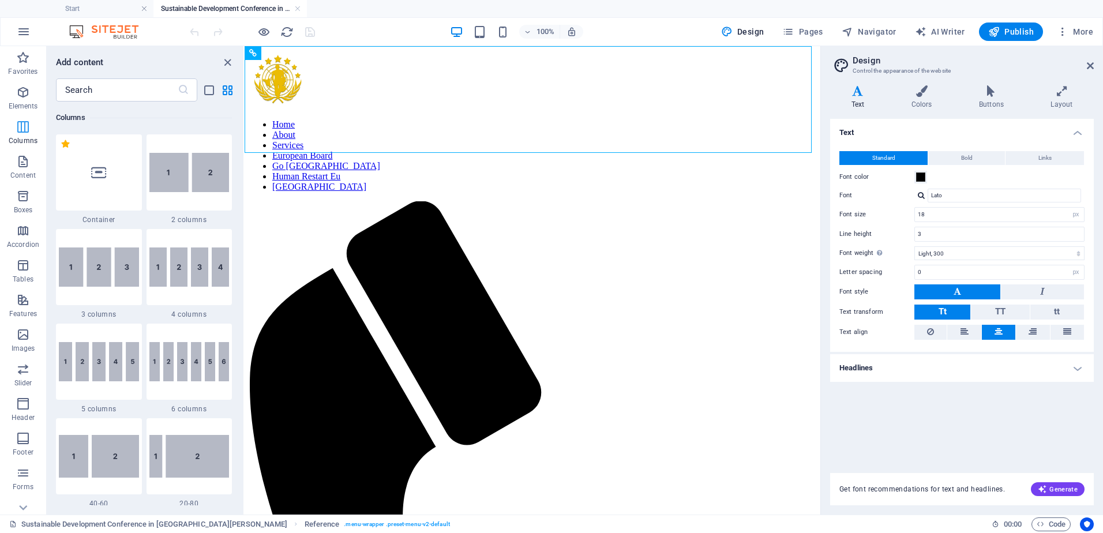
click at [28, 142] on p "Columns" at bounding box center [23, 140] width 29 height 9
click at [300, 54] on button at bounding box center [305, 53] width 14 height 14
click at [814, 27] on span "Pages" at bounding box center [802, 32] width 40 height 12
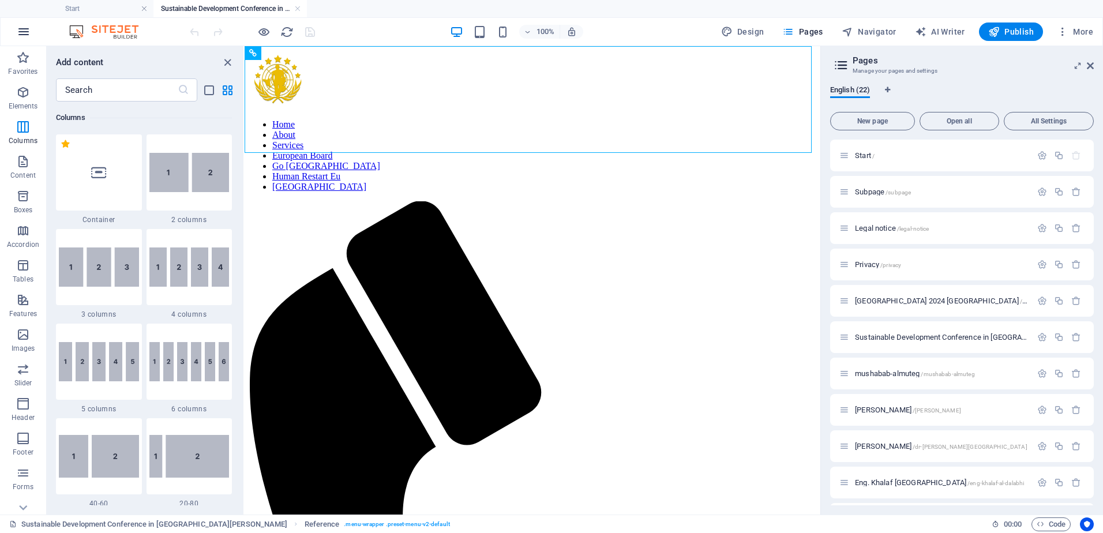
click at [15, 28] on button "button" at bounding box center [24, 32] width 28 height 28
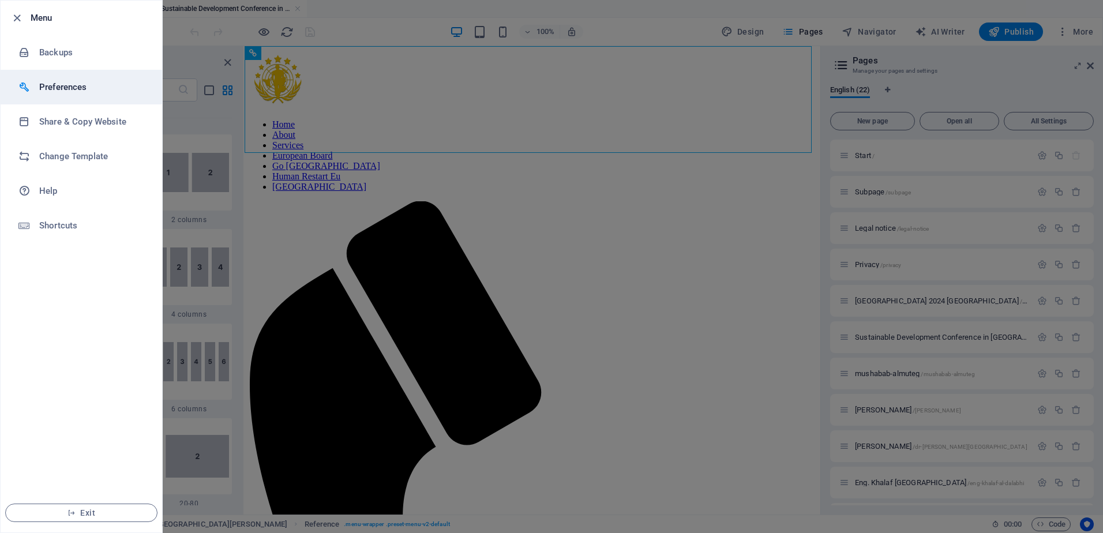
click at [67, 89] on h6 "Preferences" at bounding box center [92, 87] width 107 height 14
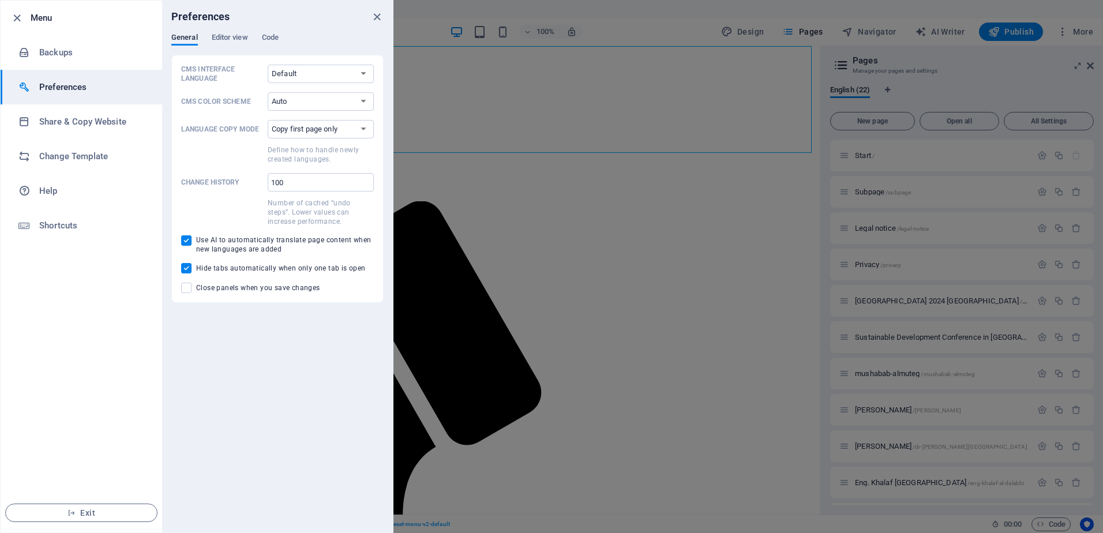
click at [228, 32] on div "Preferences" at bounding box center [277, 17] width 231 height 32
click at [226, 37] on span "Editor view" at bounding box center [230, 39] width 36 height 16
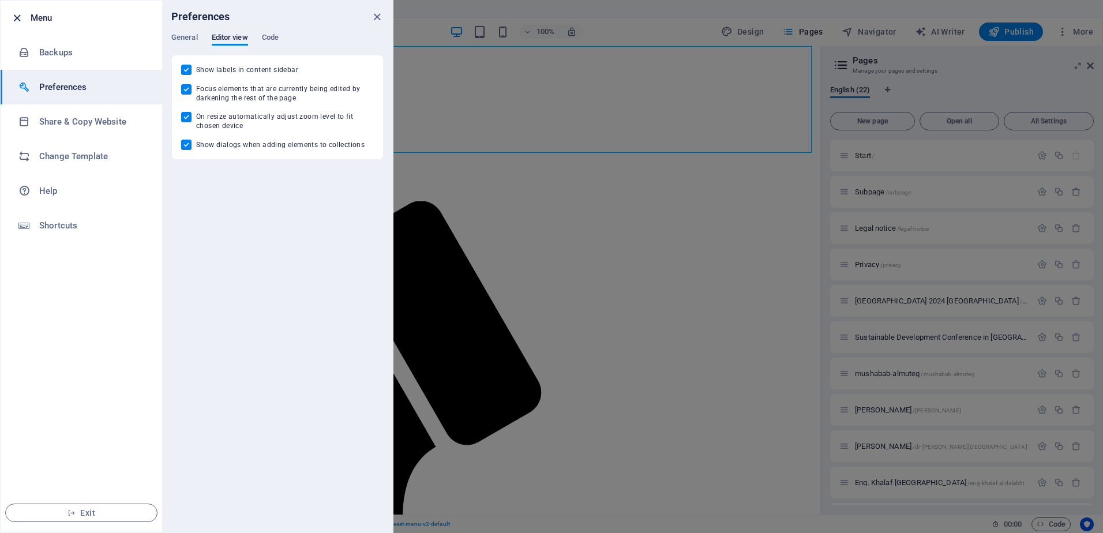
click at [16, 23] on icon "button" at bounding box center [16, 18] width 13 height 13
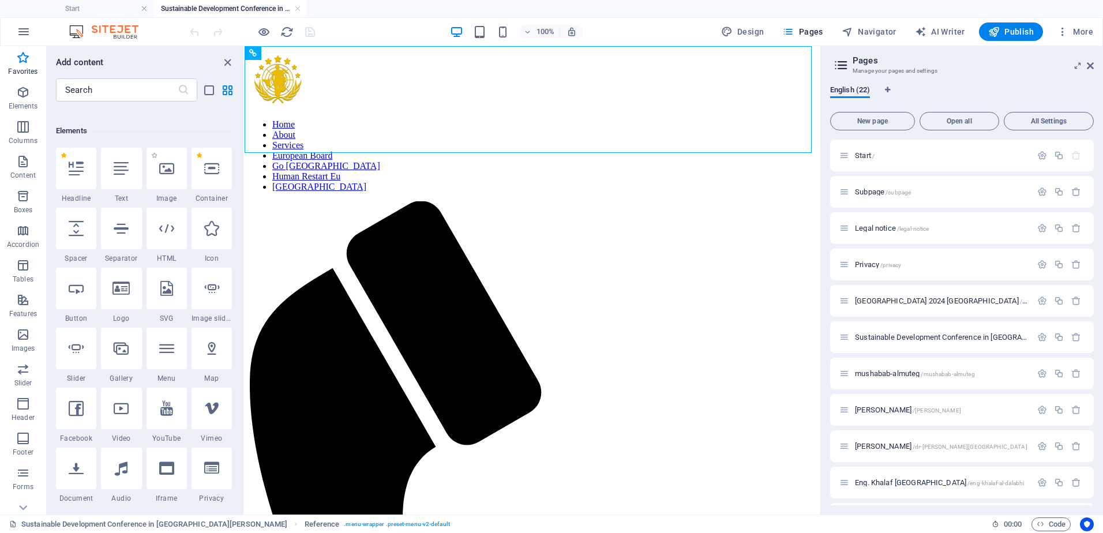
scroll to position [0, 0]
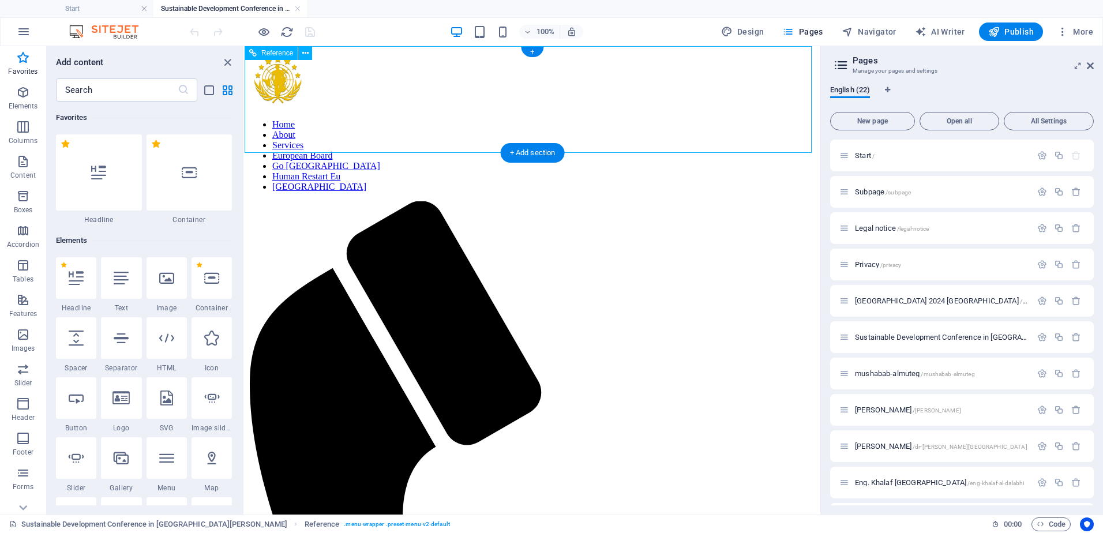
click at [298, 123] on nav "Home About Services European Board Go [GEOGRAPHIC_DATA] Human Restart Eu [GEOGR…" at bounding box center [532, 155] width 566 height 73
click at [298, 86] on div at bounding box center [532, 80] width 566 height 59
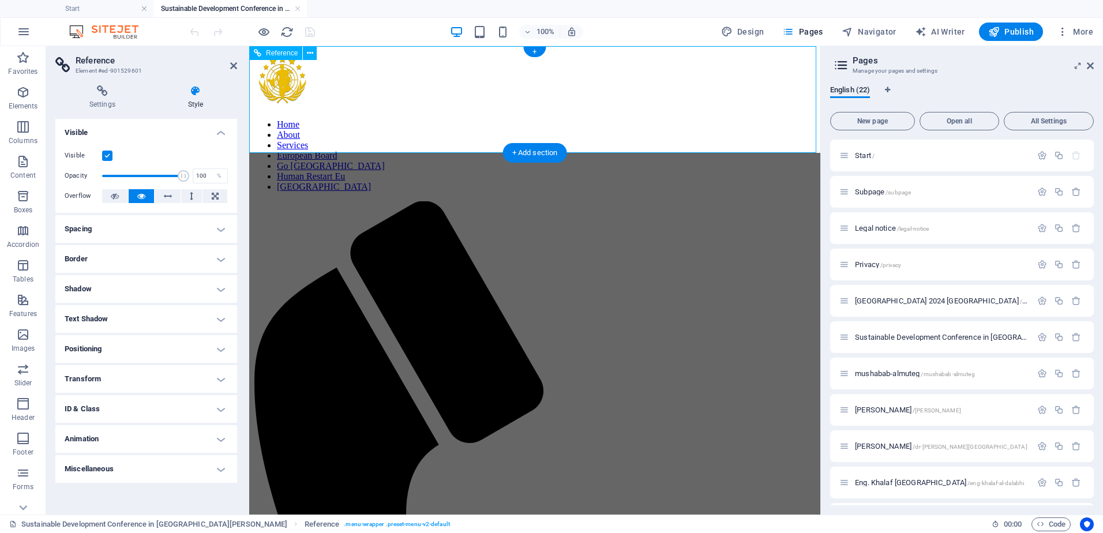
click at [298, 86] on div at bounding box center [535, 80] width 562 height 59
click at [787, 130] on nav "Home About Services European Board Go [GEOGRAPHIC_DATA] Human Restart Eu [GEOGR…" at bounding box center [535, 155] width 562 height 73
click at [1042, 302] on icon "button" at bounding box center [1042, 301] width 10 height 10
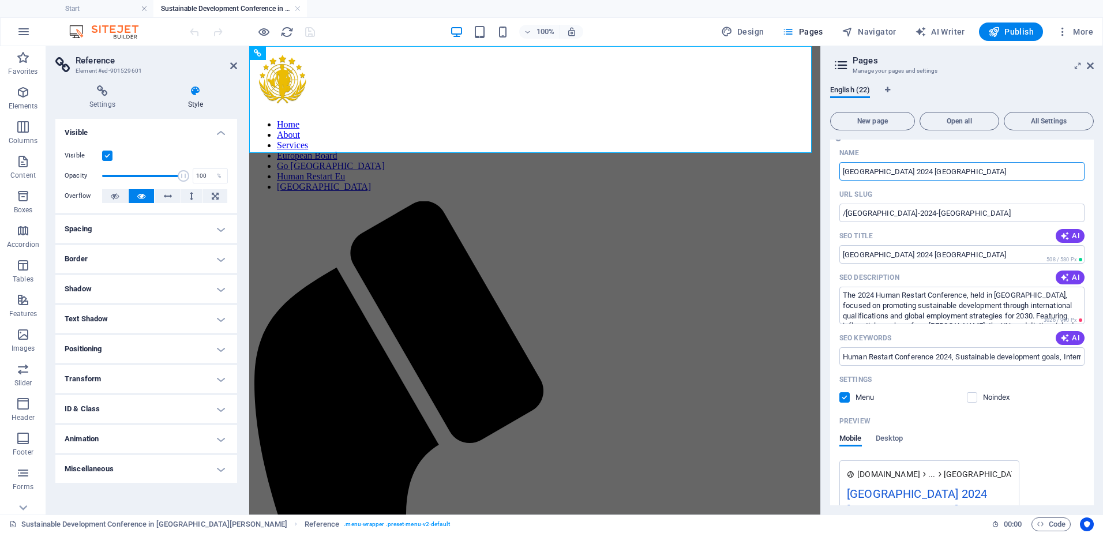
scroll to position [231, 0]
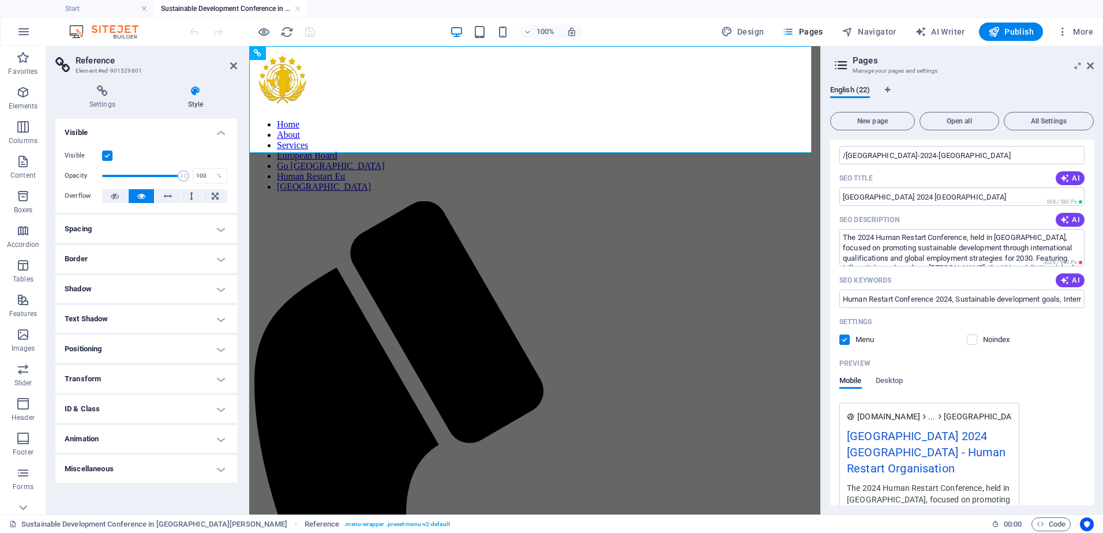
click at [847, 350] on div "Name [GEOGRAPHIC_DATA] 2024 [GEOGRAPHIC_DATA] ​ URL [GEOGRAPHIC_DATA] /[GEOGRAP…" at bounding box center [962, 346] width 264 height 520
click at [850, 338] on span at bounding box center [853, 340] width 6 height 6
click at [847, 339] on label at bounding box center [844, 340] width 10 height 10
click at [0, 0] on input "checkbox" at bounding box center [0, 0] width 0 height 0
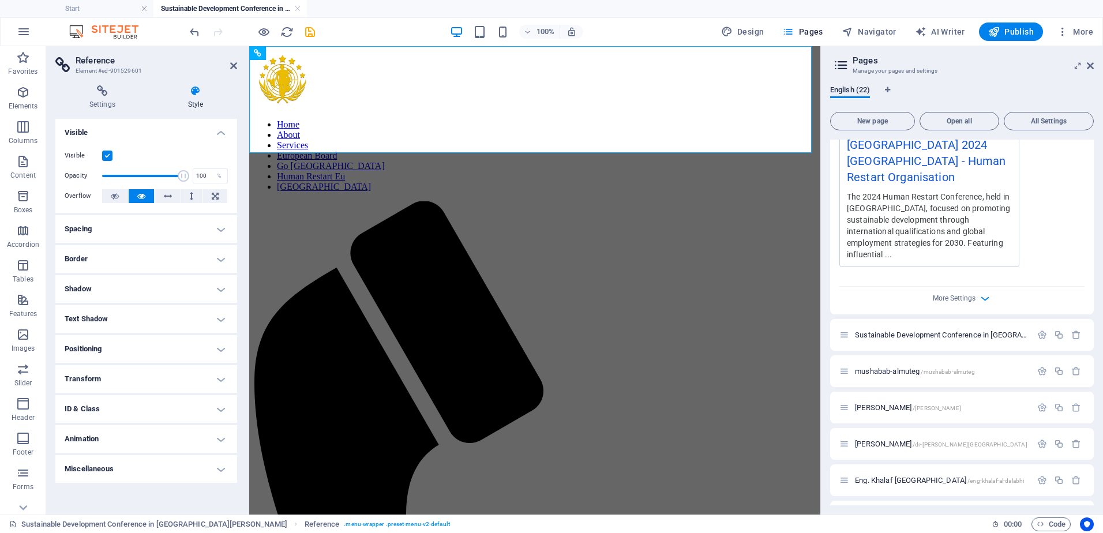
scroll to position [176, 0]
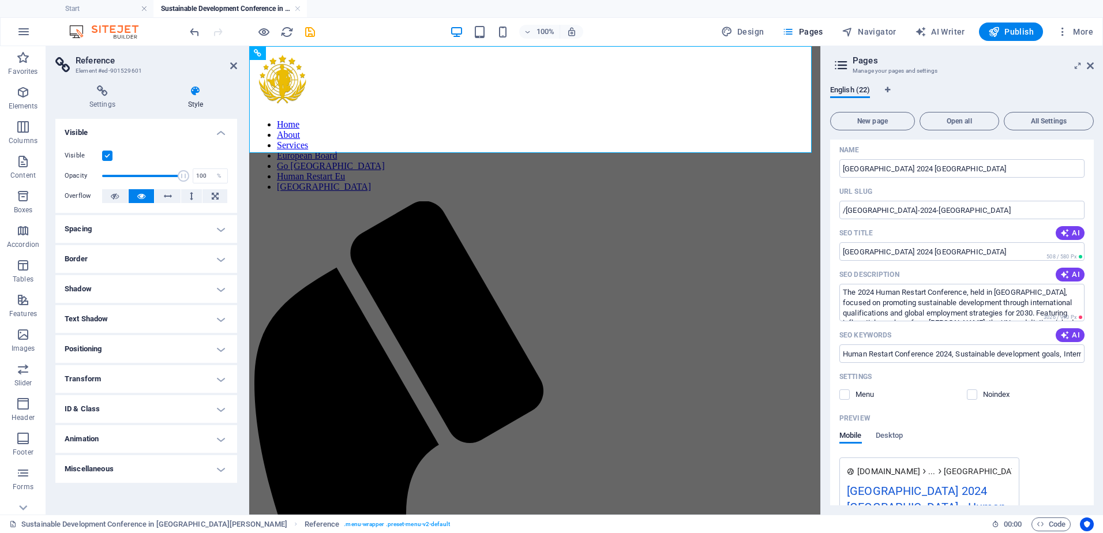
click at [838, 69] on icon at bounding box center [840, 65] width 17 height 16
click at [1078, 66] on icon at bounding box center [1078, 65] width 0 height 9
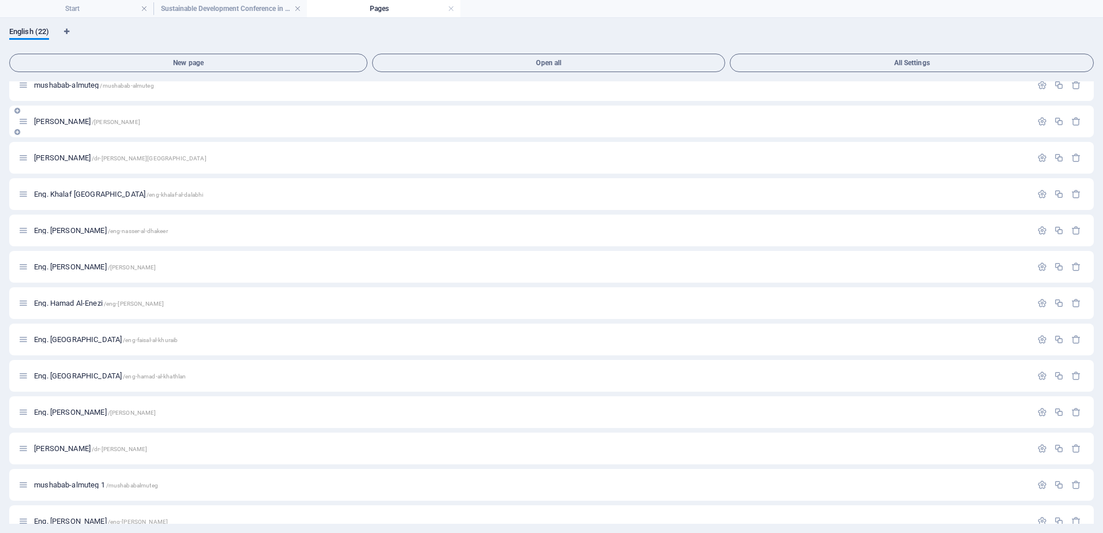
scroll to position [849, 0]
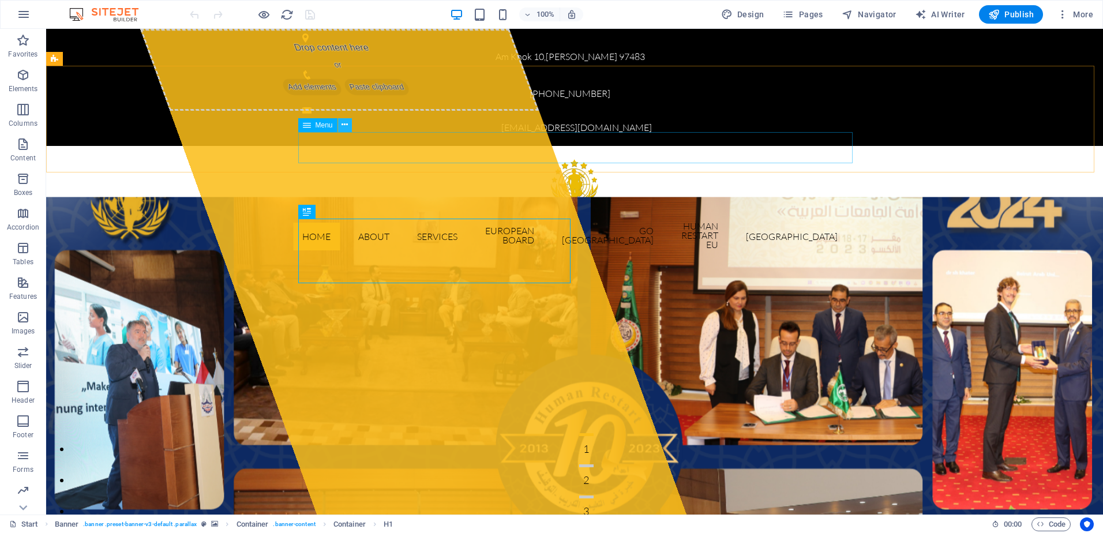
click at [351, 122] on button at bounding box center [345, 125] width 14 height 14
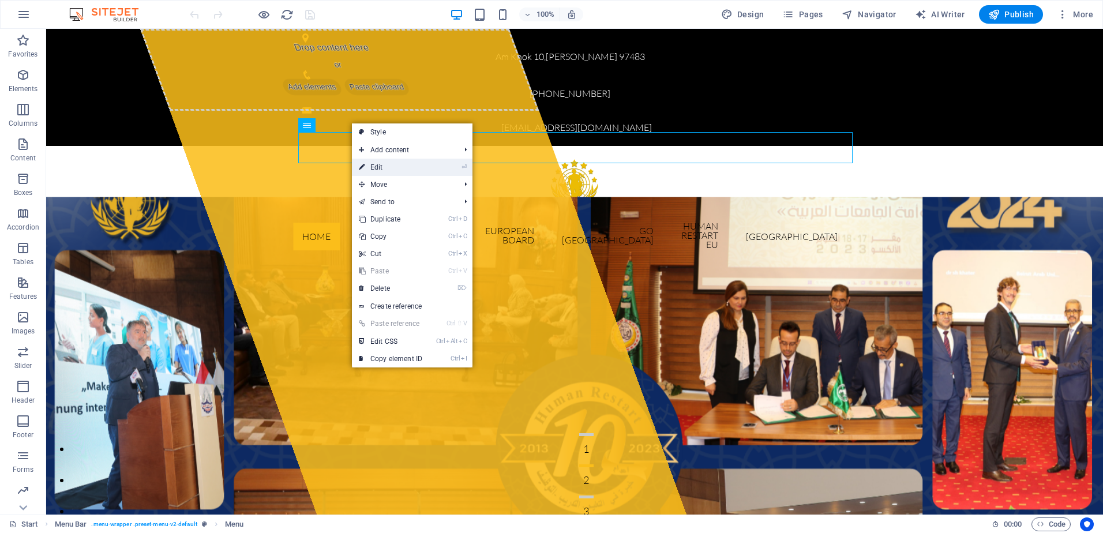
click at [391, 167] on link "⏎ Edit" at bounding box center [390, 167] width 77 height 17
select select
select select "external"
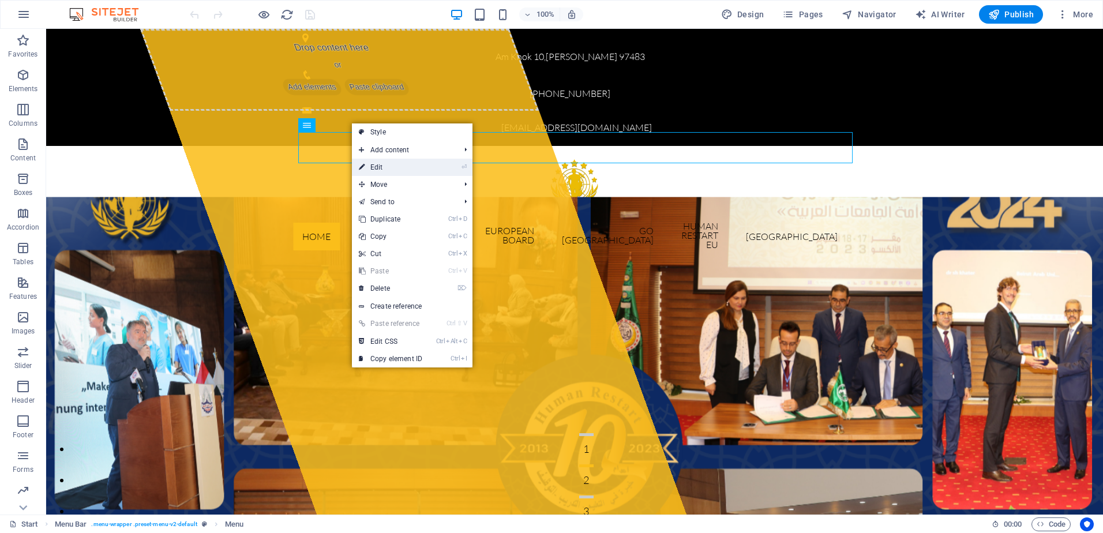
select select "external"
select select "nofollow"
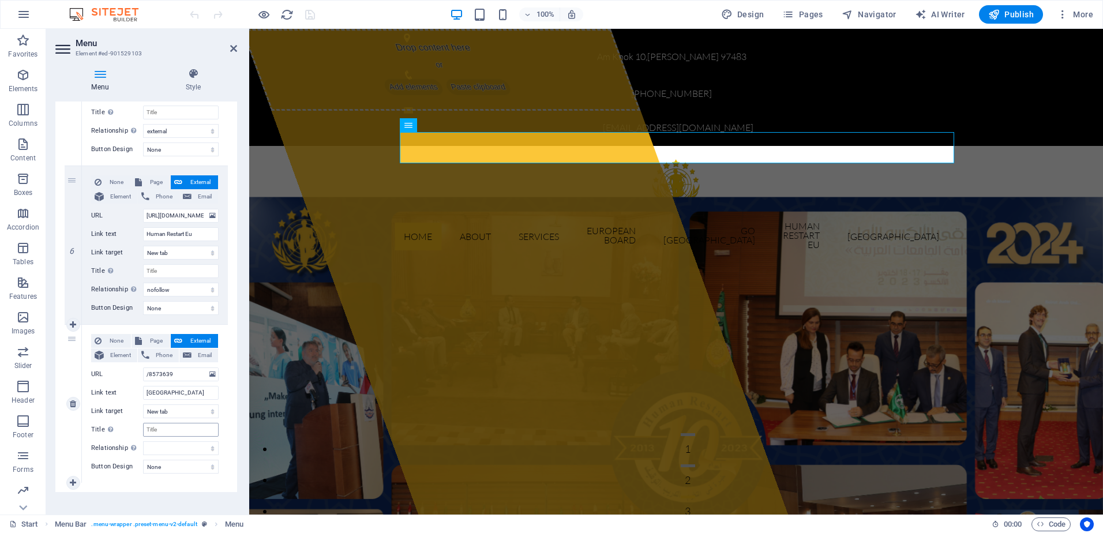
scroll to position [848, 0]
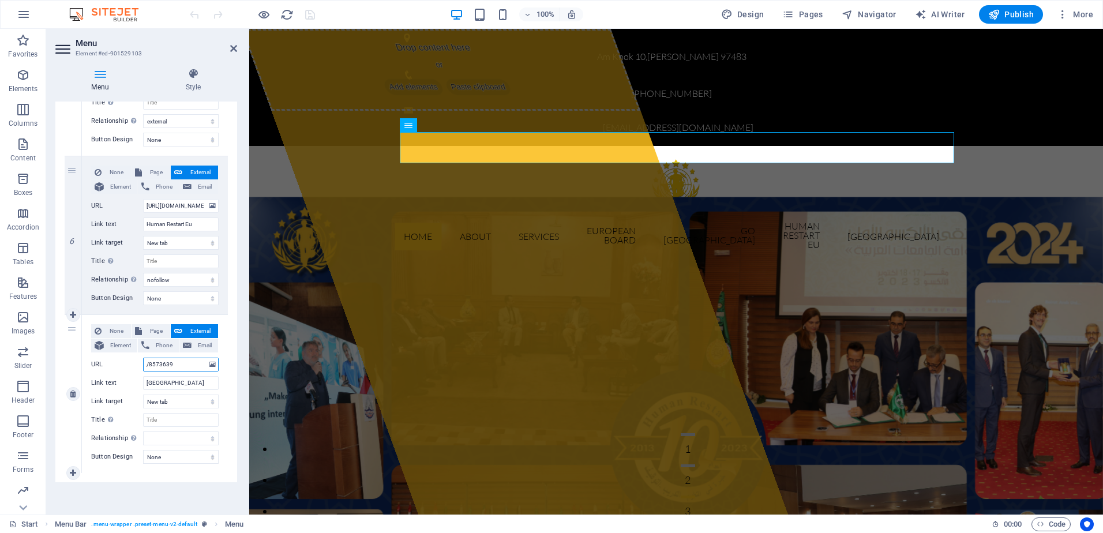
click at [172, 366] on input "/8573639" at bounding box center [181, 365] width 76 height 14
click at [172, 365] on input "/8573639" at bounding box center [181, 365] width 76 height 14
paste input "sustainable-development-conference-in-[GEOGRAPHIC_DATA]-switzerlan"
type input "/sustainable-development-conference-in-[GEOGRAPHIC_DATA]-switzerlan"
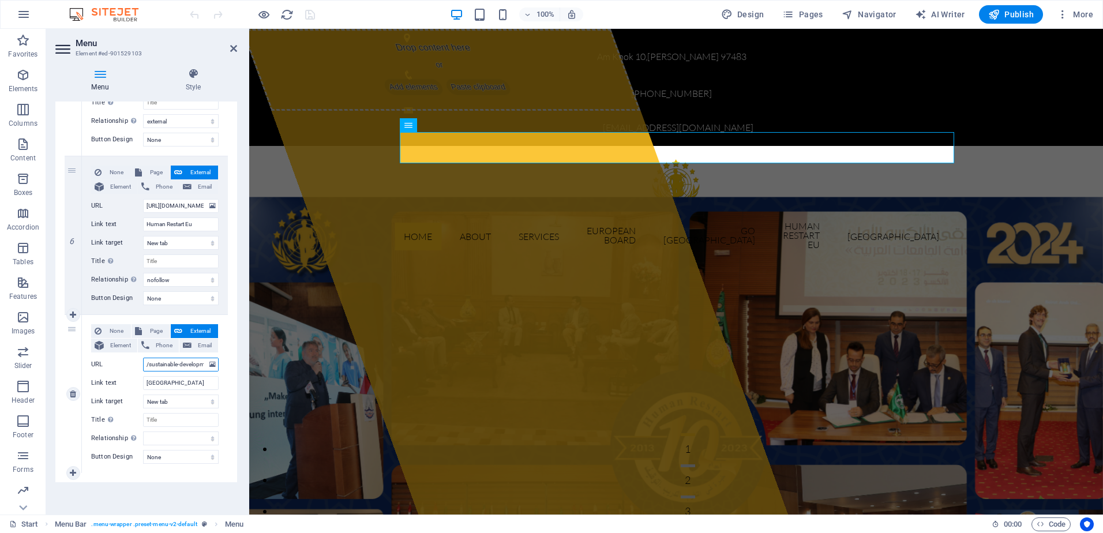
scroll to position [0, 96]
select select
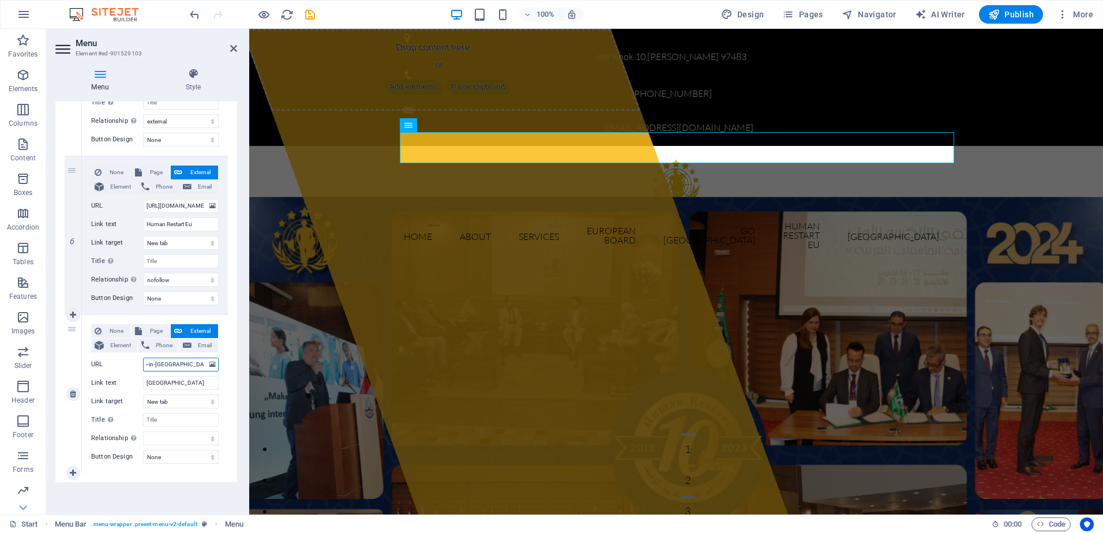
type input "/sustainable-development-conference-in-[GEOGRAPHIC_DATA]-switzerlan"
click at [170, 412] on div "None Page External Element Phone Email Page Start Subpage Legal notice Privacy …" at bounding box center [154, 384] width 127 height 121
click at [182, 417] on input "Title Additional link description, should not be the same as the link text. The…" at bounding box center [181, 420] width 76 height 14
type input "Gene"
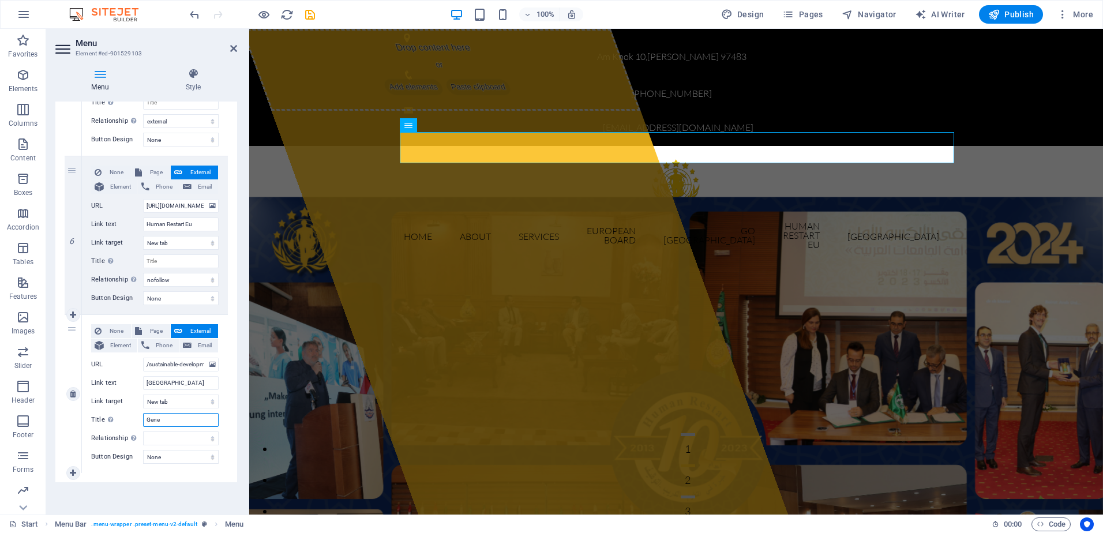
select select
type input "[GEOGRAPHIC_DATA]"
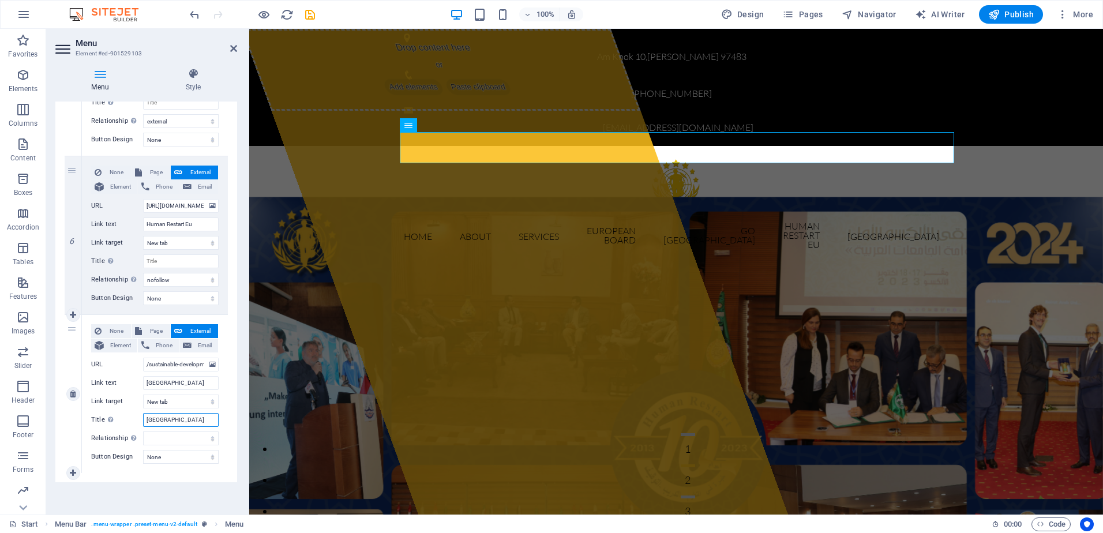
select select
type input "Geneva A"
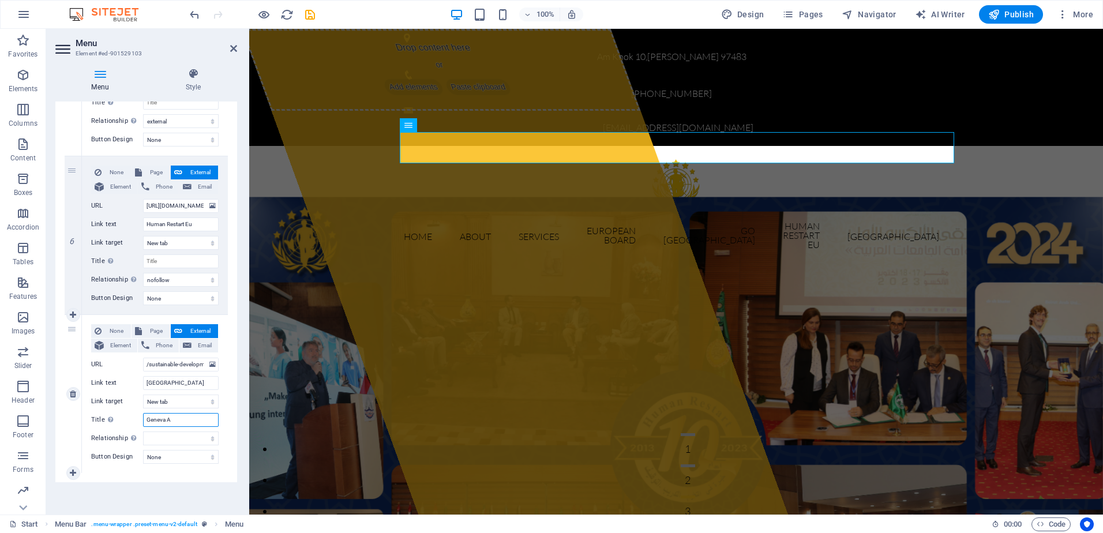
select select
type input "Geneva Acad"
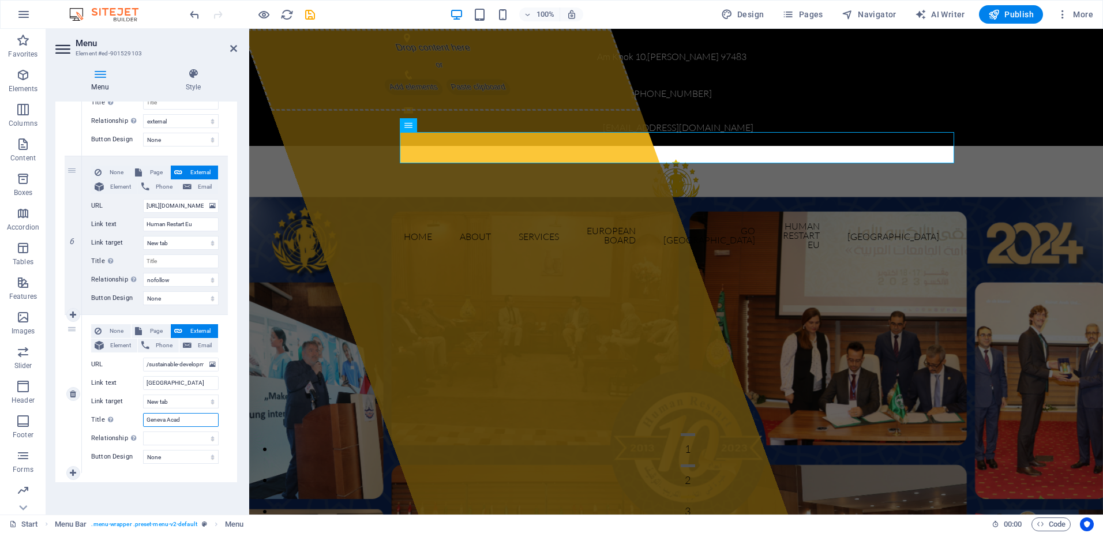
select select
type input "Geneva Acade"
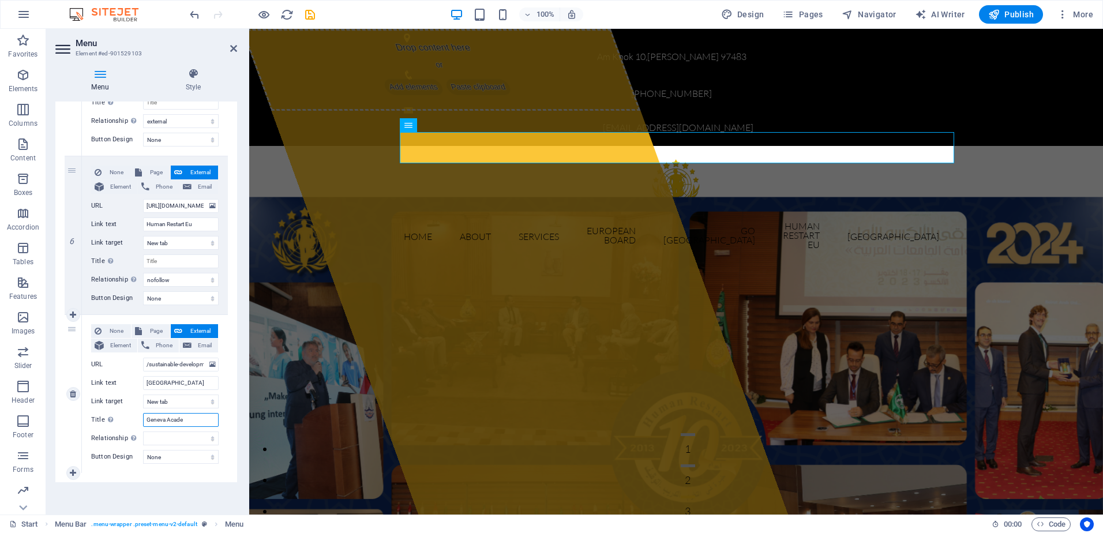
select select
type input "Geneva Academy"
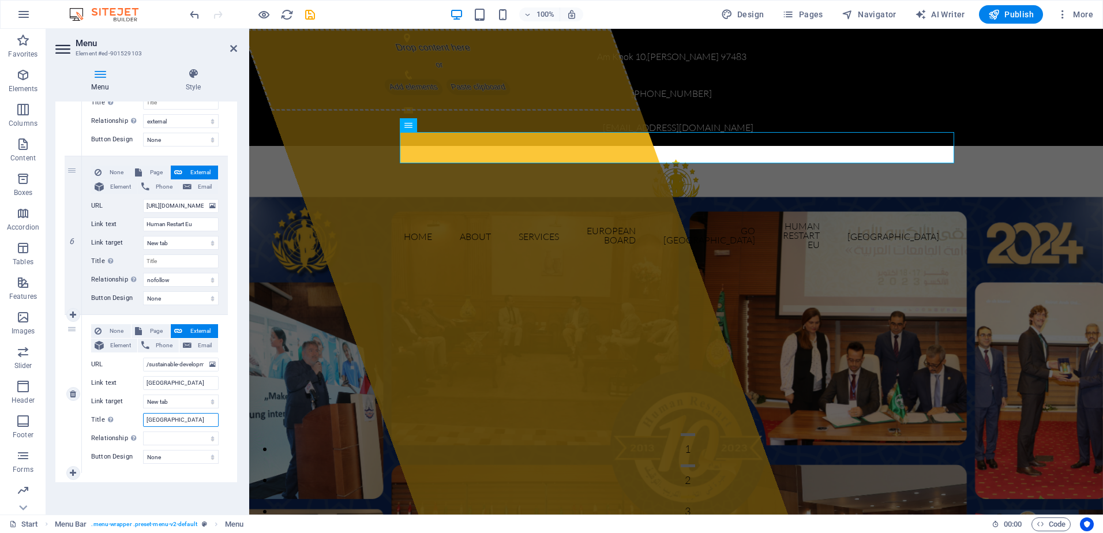
select select
type input "Geneva Acad"
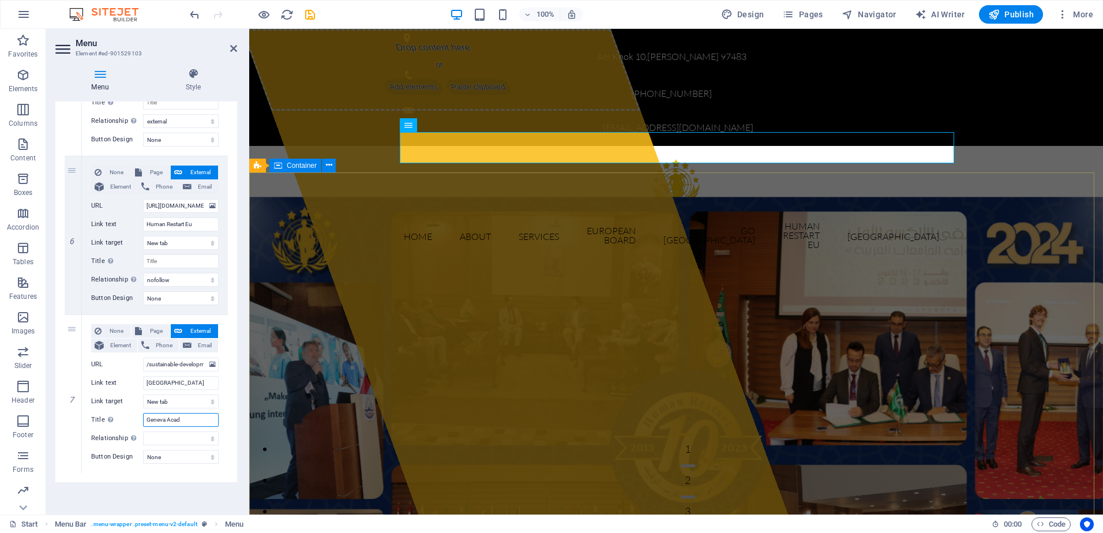
select select
type input "G"
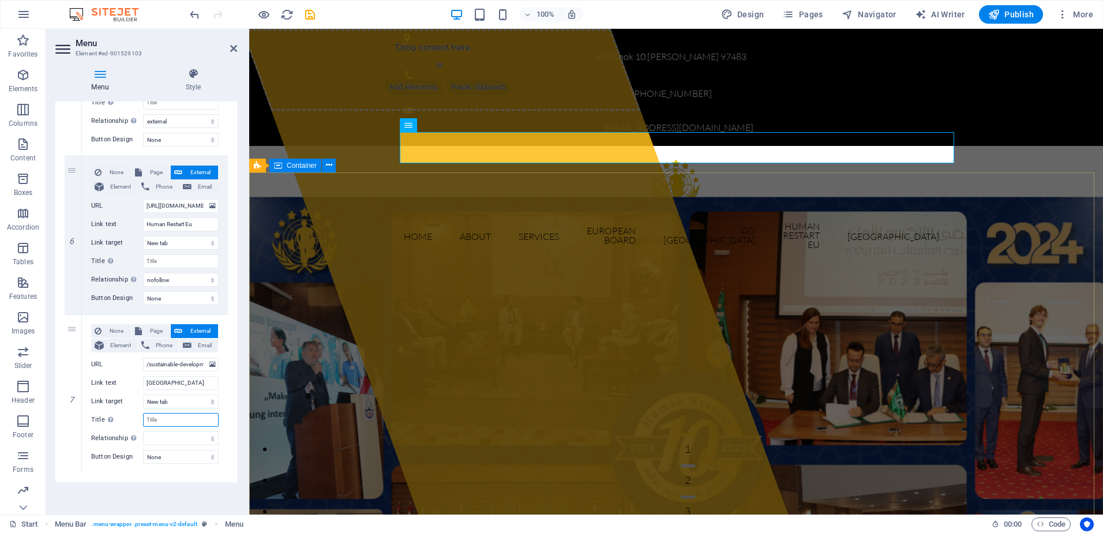
select select
click at [202, 442] on select "alternate author bookmark external help license next nofollow noreferrer noopen…" at bounding box center [181, 439] width 76 height 14
select select "external"
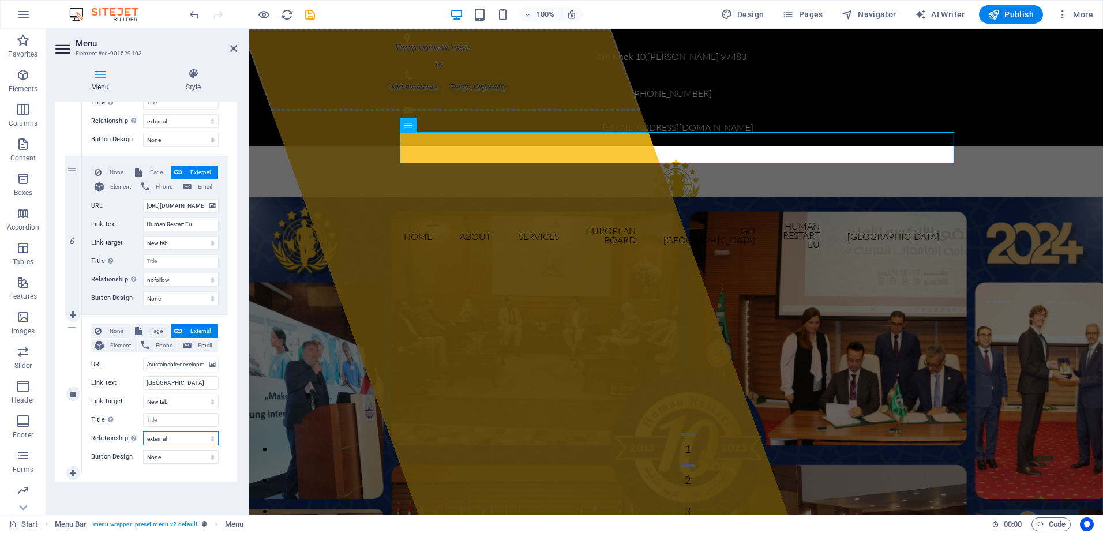
click at [143, 432] on select "alternate author bookmark external help license next nofollow noreferrer noopen…" at bounding box center [181, 439] width 76 height 14
select select
click at [187, 490] on div "Menu Auto Custom Create custom menu items for this menu. Recommended for one-pa…" at bounding box center [146, 304] width 182 height 404
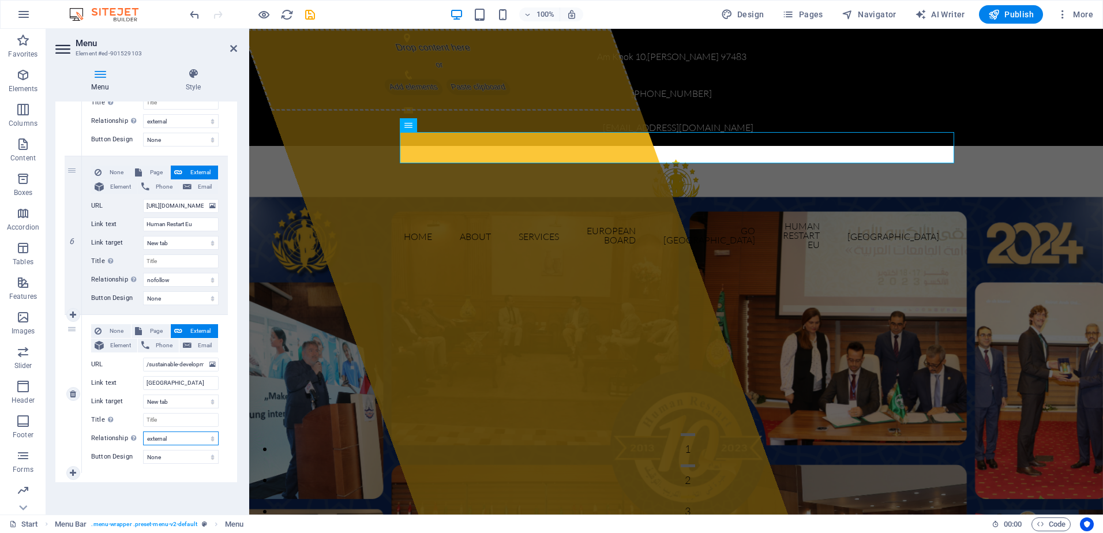
click at [156, 434] on select "alternate author bookmark external help license next nofollow noreferrer noopen…" at bounding box center [181, 439] width 76 height 14
click at [177, 439] on select "alternate author bookmark external help license next nofollow noreferrer noopen…" at bounding box center [181, 439] width 76 height 14
select select
click at [143, 432] on select "alternate author bookmark external help license next nofollow noreferrer noopen…" at bounding box center [181, 439] width 76 height 14
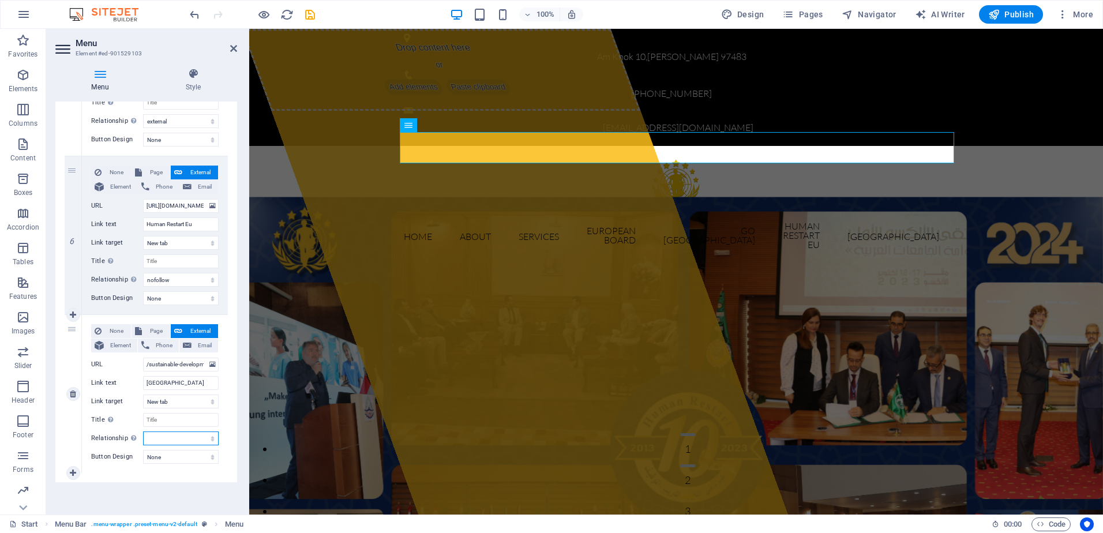
select select
click at [156, 455] on select "None Default Primary Secondary" at bounding box center [181, 457] width 76 height 14
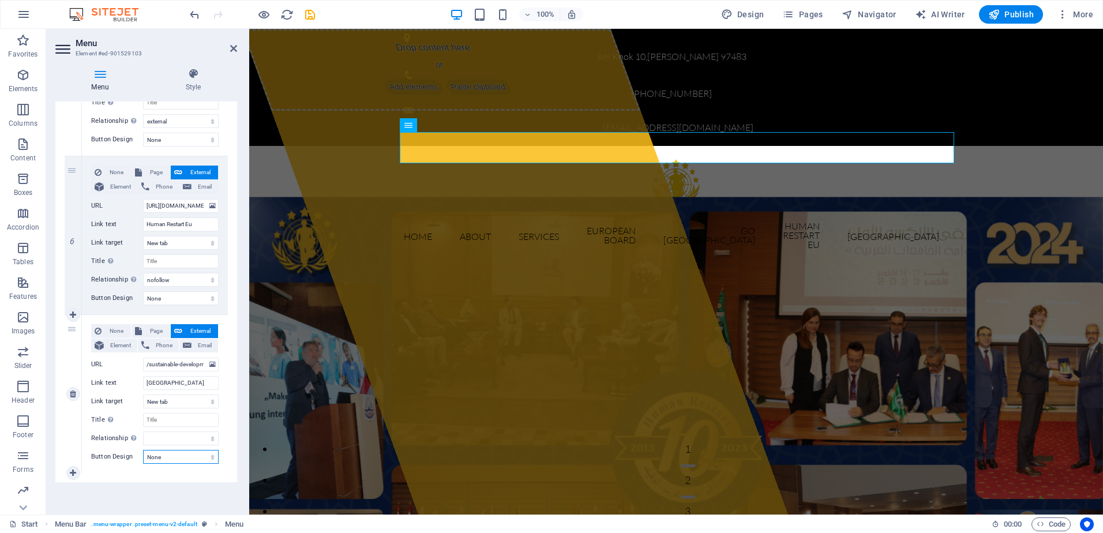
click at [157, 455] on select "None Default Primary Secondary" at bounding box center [181, 457] width 76 height 14
click at [1017, 20] on span "Publish" at bounding box center [1011, 15] width 46 height 12
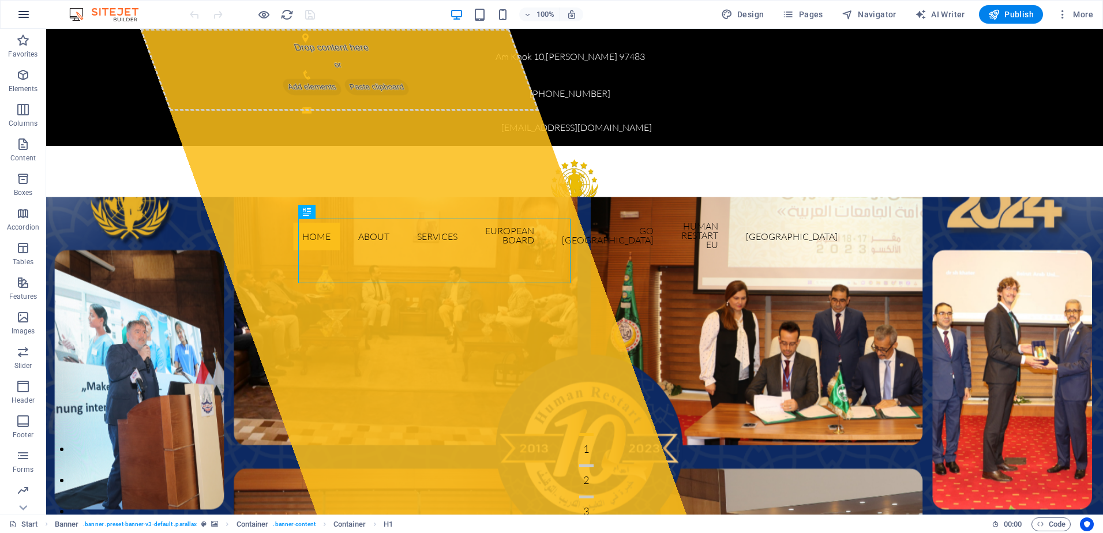
click at [20, 14] on icon "button" at bounding box center [24, 14] width 14 height 14
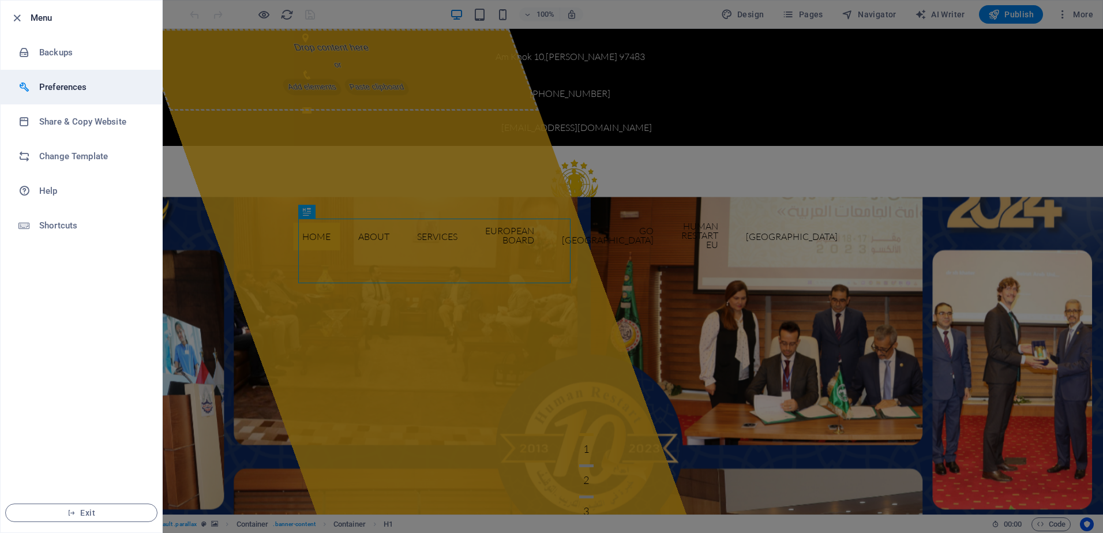
click at [43, 74] on li "Preferences" at bounding box center [82, 87] width 162 height 35
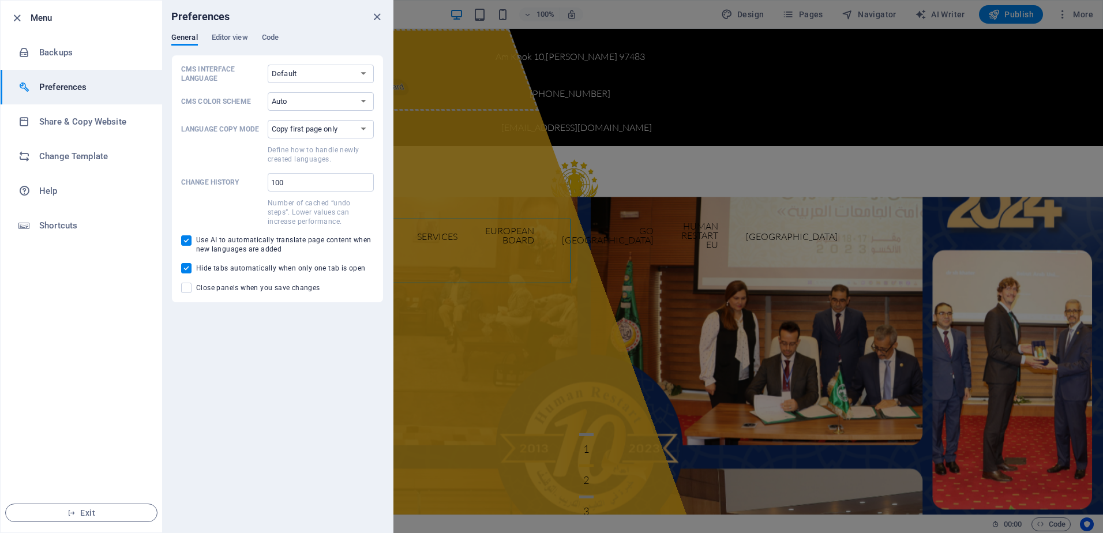
click at [231, 29] on div "Preferences" at bounding box center [277, 17] width 231 height 32
click at [234, 40] on span "Editor view" at bounding box center [230, 39] width 36 height 16
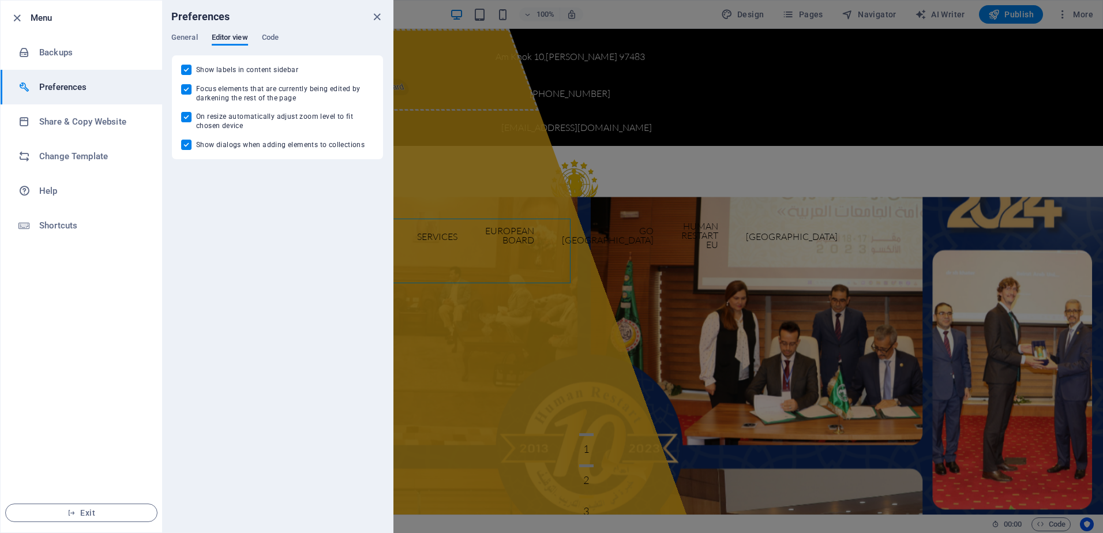
click at [272, 29] on div "Preferences" at bounding box center [277, 17] width 231 height 32
click at [271, 31] on div "Preferences" at bounding box center [277, 17] width 231 height 32
click at [271, 35] on span "Code" at bounding box center [270, 39] width 17 height 16
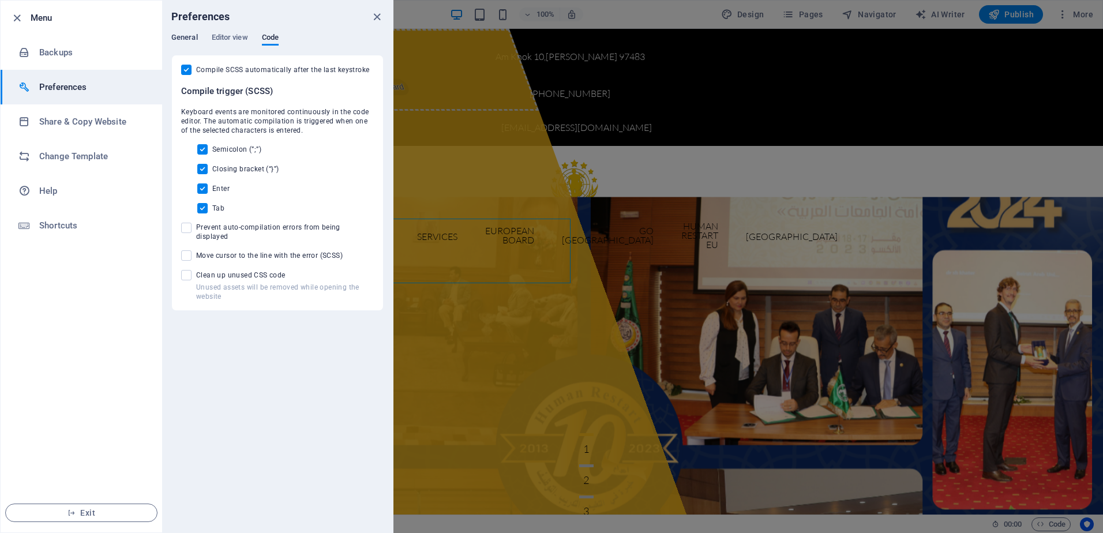
click at [179, 37] on span "General" at bounding box center [184, 39] width 27 height 16
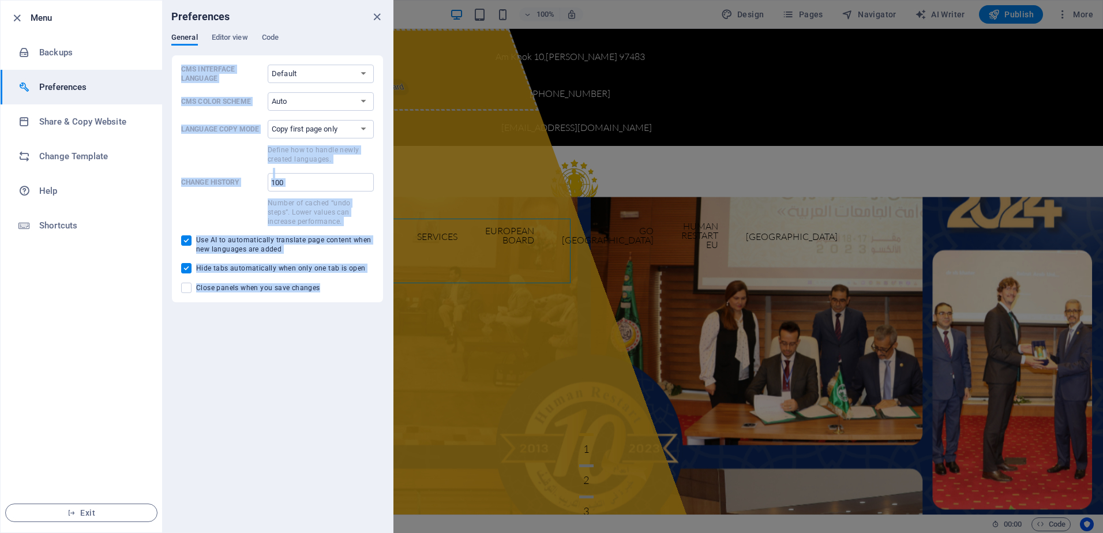
click at [290, 335] on div "Preferences General Editor view Code CMS Interface Language Default Deutsch Eng…" at bounding box center [277, 267] width 231 height 532
click at [245, 291] on span "Close panels when you save changes" at bounding box center [258, 287] width 124 height 9
click at [196, 291] on input "Close panels when you save changes" at bounding box center [188, 288] width 15 height 10
checkbox input "true"
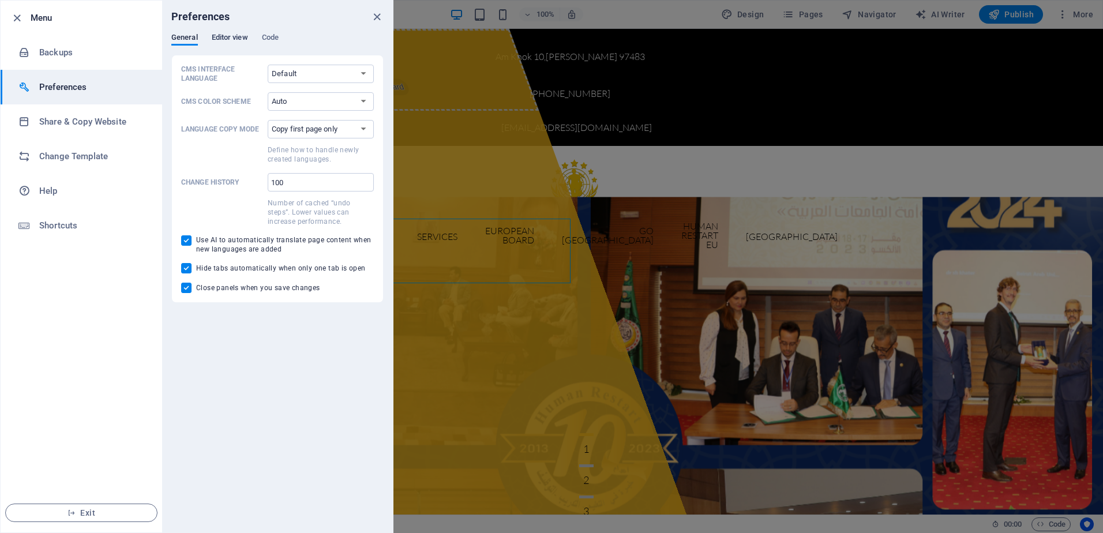
click at [214, 37] on span "Editor view" at bounding box center [230, 39] width 36 height 16
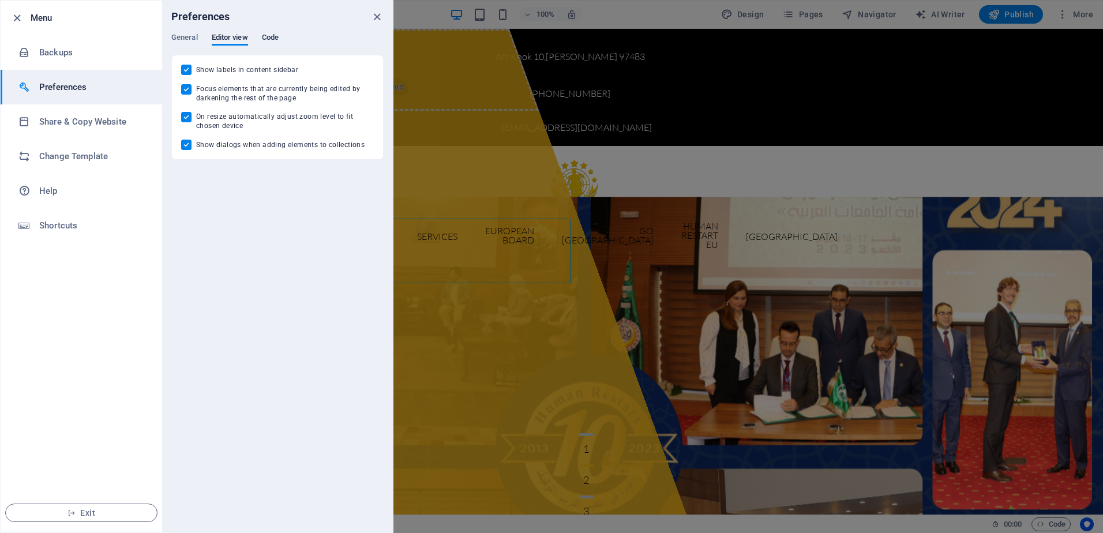
click at [263, 37] on span "Code" at bounding box center [270, 39] width 17 height 16
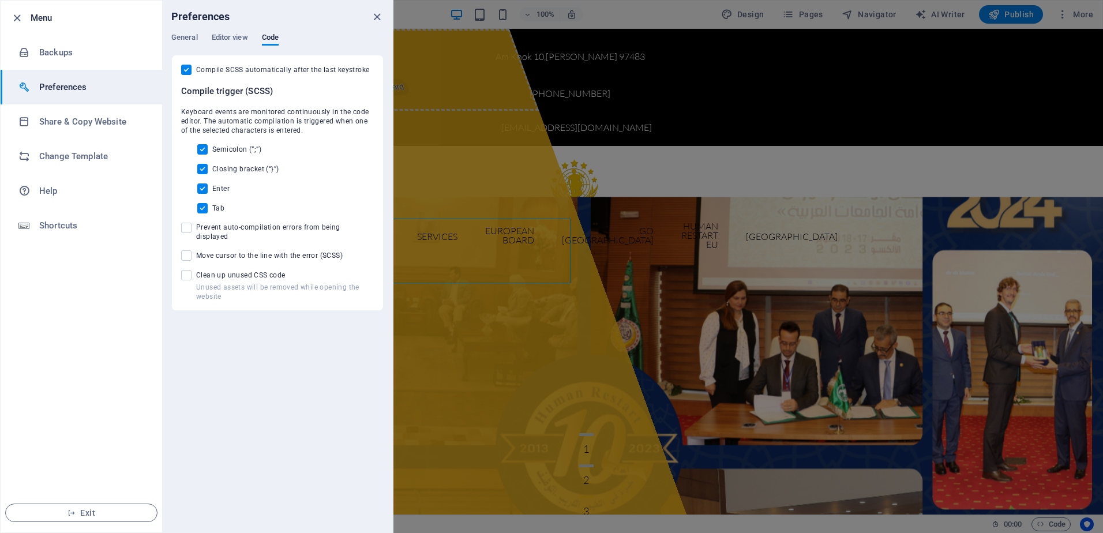
click at [1092, 15] on div at bounding box center [551, 266] width 1103 height 533
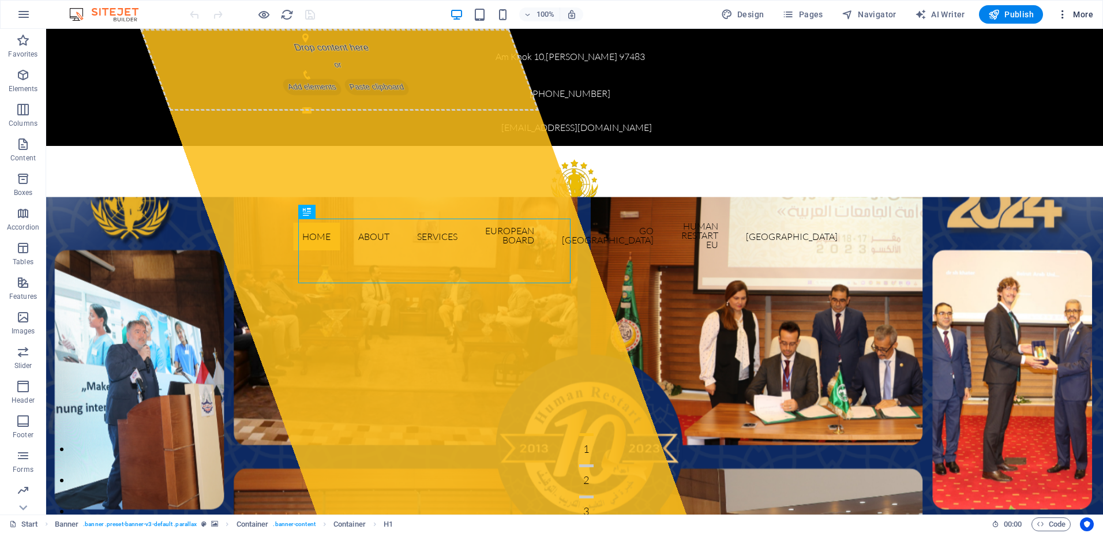
click at [1082, 17] on span "More" at bounding box center [1075, 15] width 36 height 12
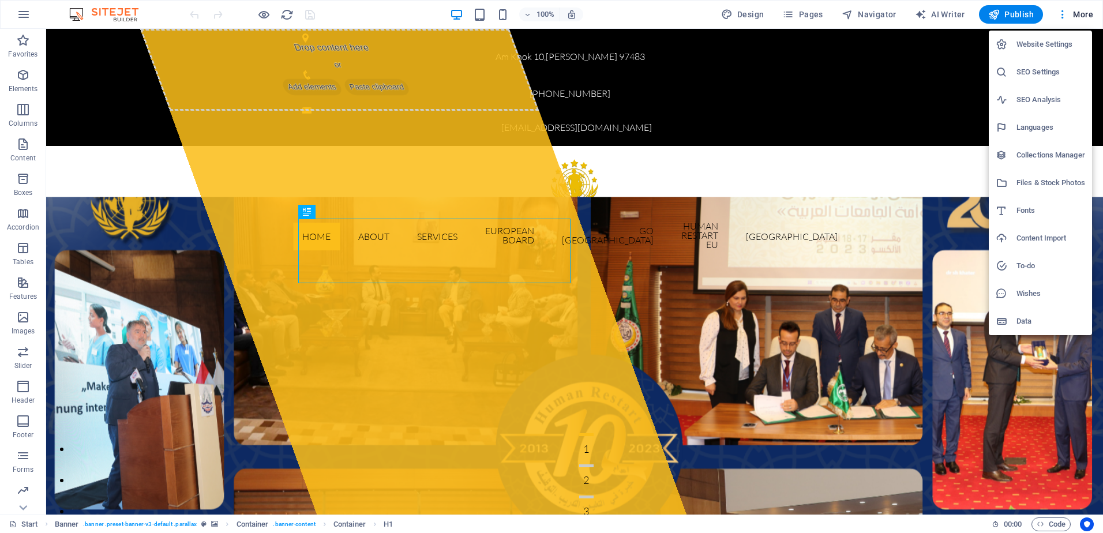
click at [1014, 42] on div at bounding box center [1006, 45] width 21 height 12
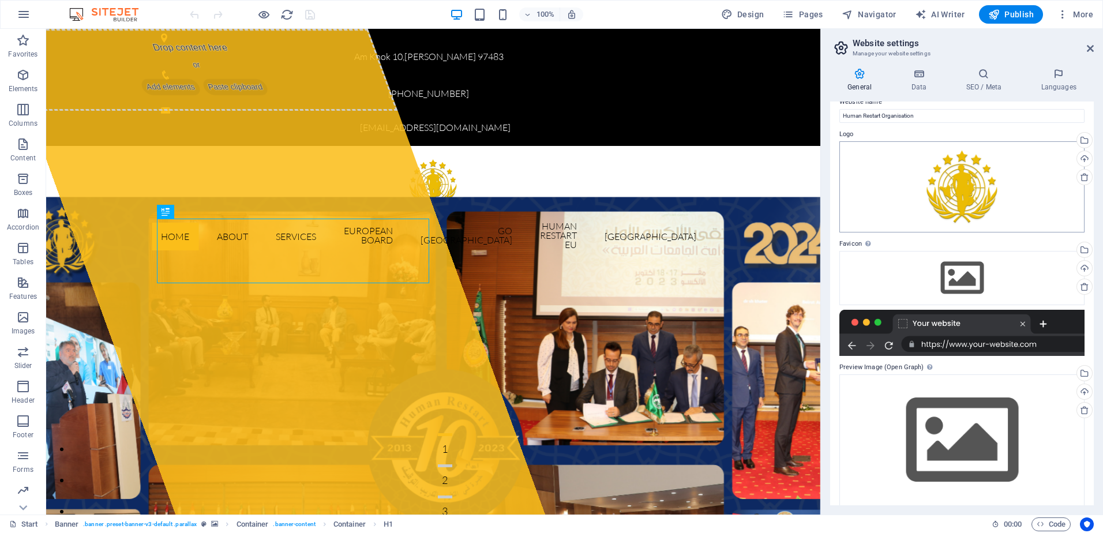
scroll to position [26, 0]
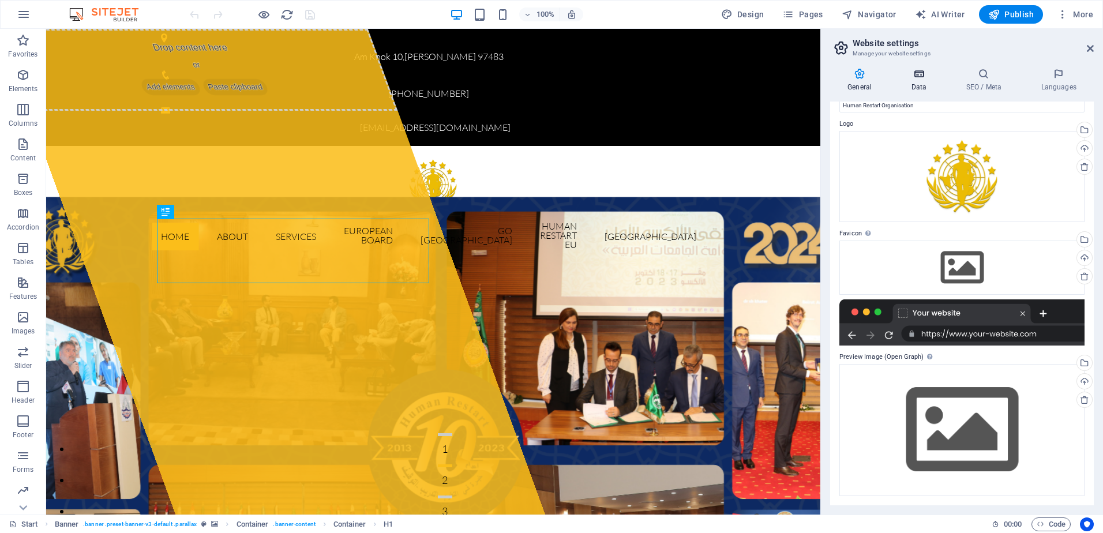
drag, startPoint x: 899, startPoint y: 85, endPoint x: 906, endPoint y: 88, distance: 7.7
click at [899, 85] on h4 "Data" at bounding box center [921, 80] width 55 height 24
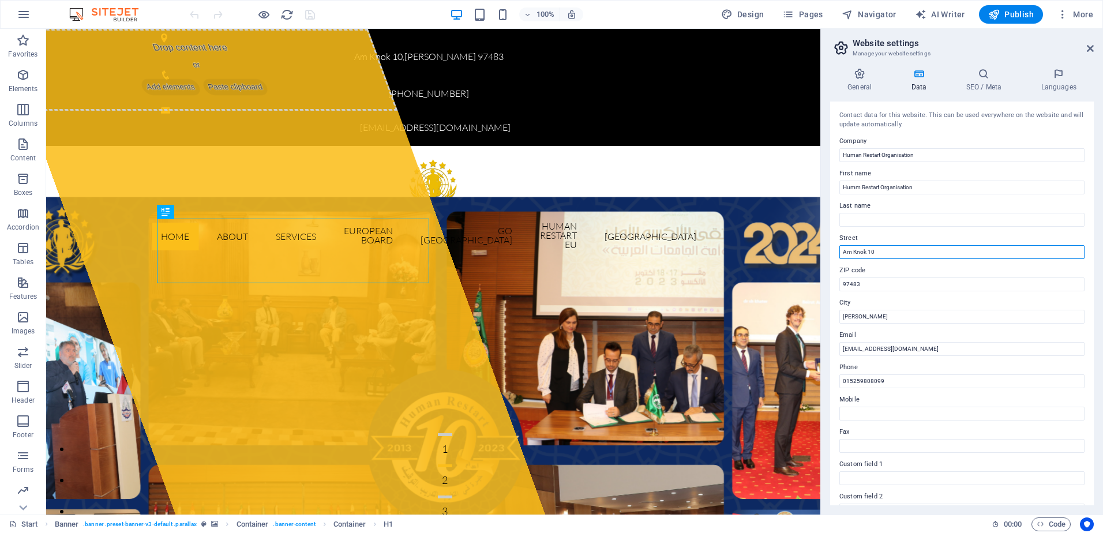
click at [894, 249] on input "Am Knok 10" at bounding box center [961, 252] width 245 height 14
type input "Am Knok 1"
click at [1087, 44] on header "Website settings Manage your website settings" at bounding box center [962, 44] width 261 height 30
drag, startPoint x: 1041, startPoint y: 15, endPoint x: 1087, endPoint y: 44, distance: 54.4
click at [1087, 44] on icon at bounding box center [1090, 48] width 7 height 9
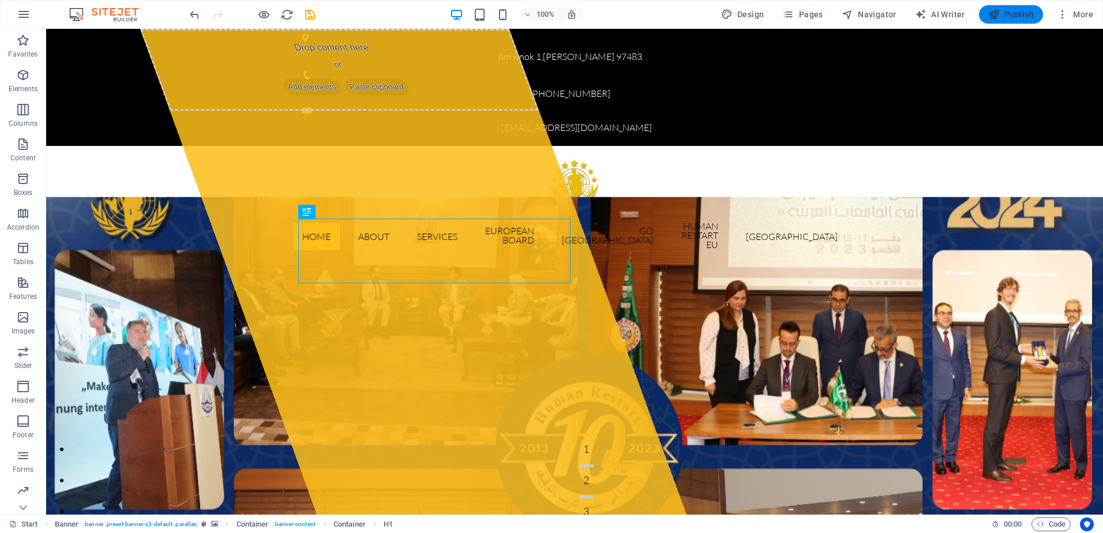
click at [1025, 8] on button "Publish" at bounding box center [1011, 14] width 64 height 18
